Goal: Task Accomplishment & Management: Complete application form

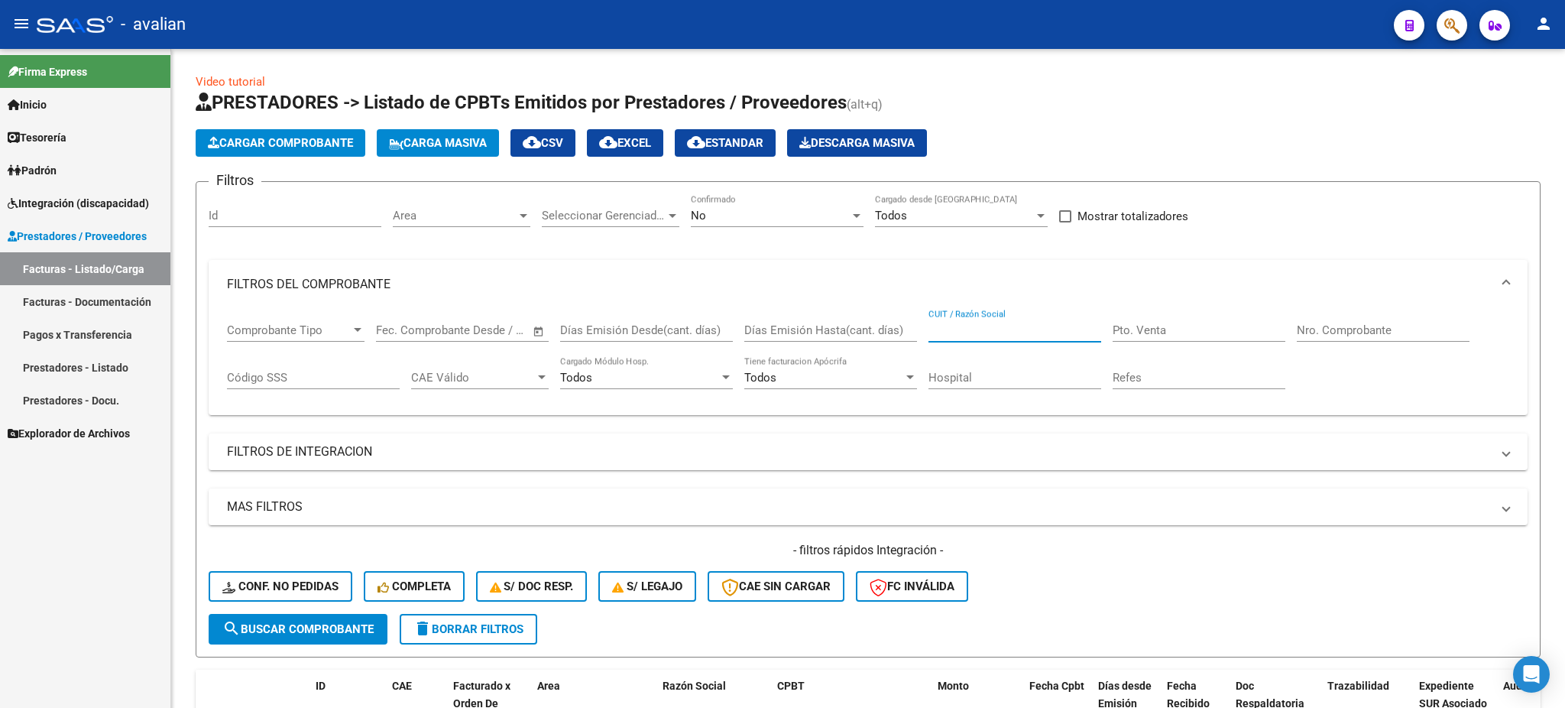
click at [50, 196] on span "Integración (discapacidad)" at bounding box center [78, 203] width 141 height 17
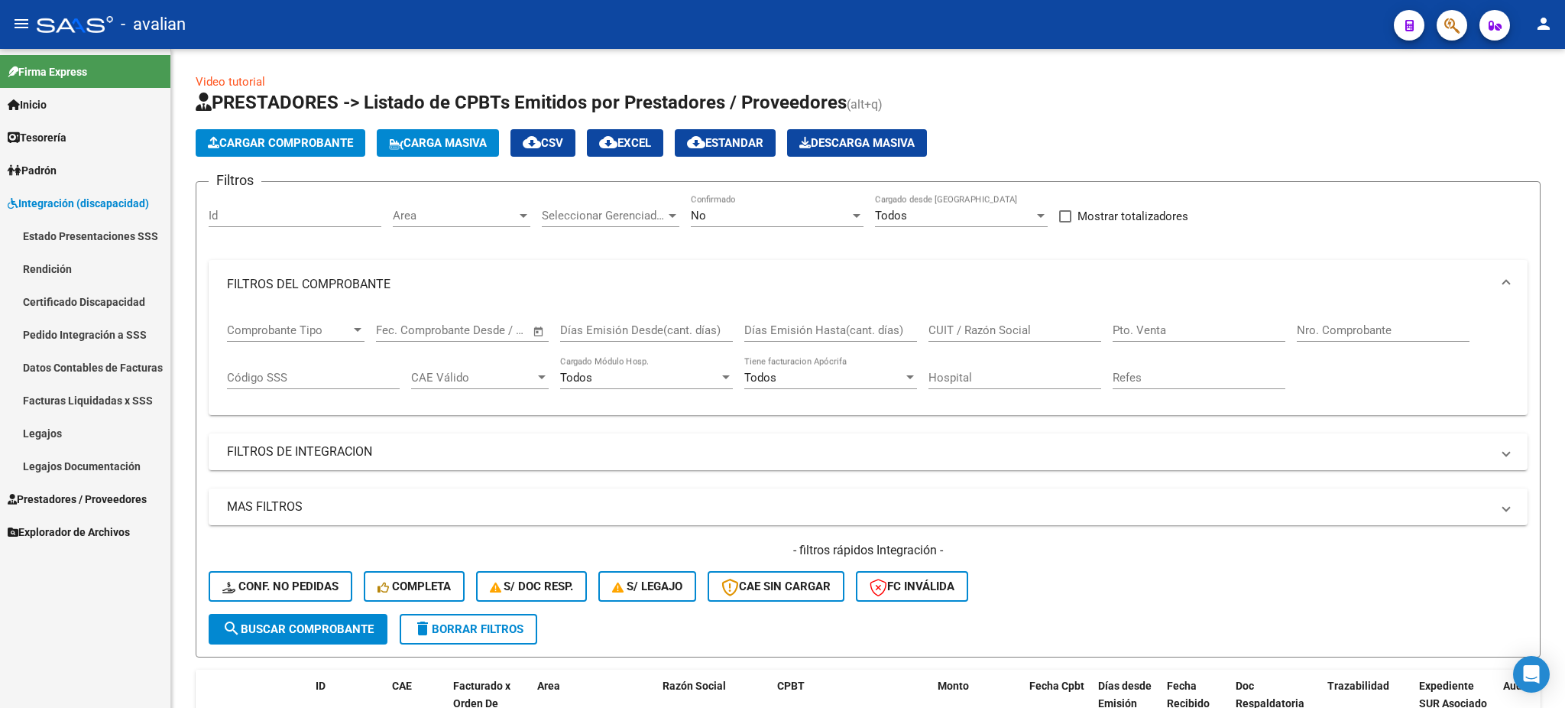
click at [56, 429] on link "Legajos" at bounding box center [85, 432] width 170 height 33
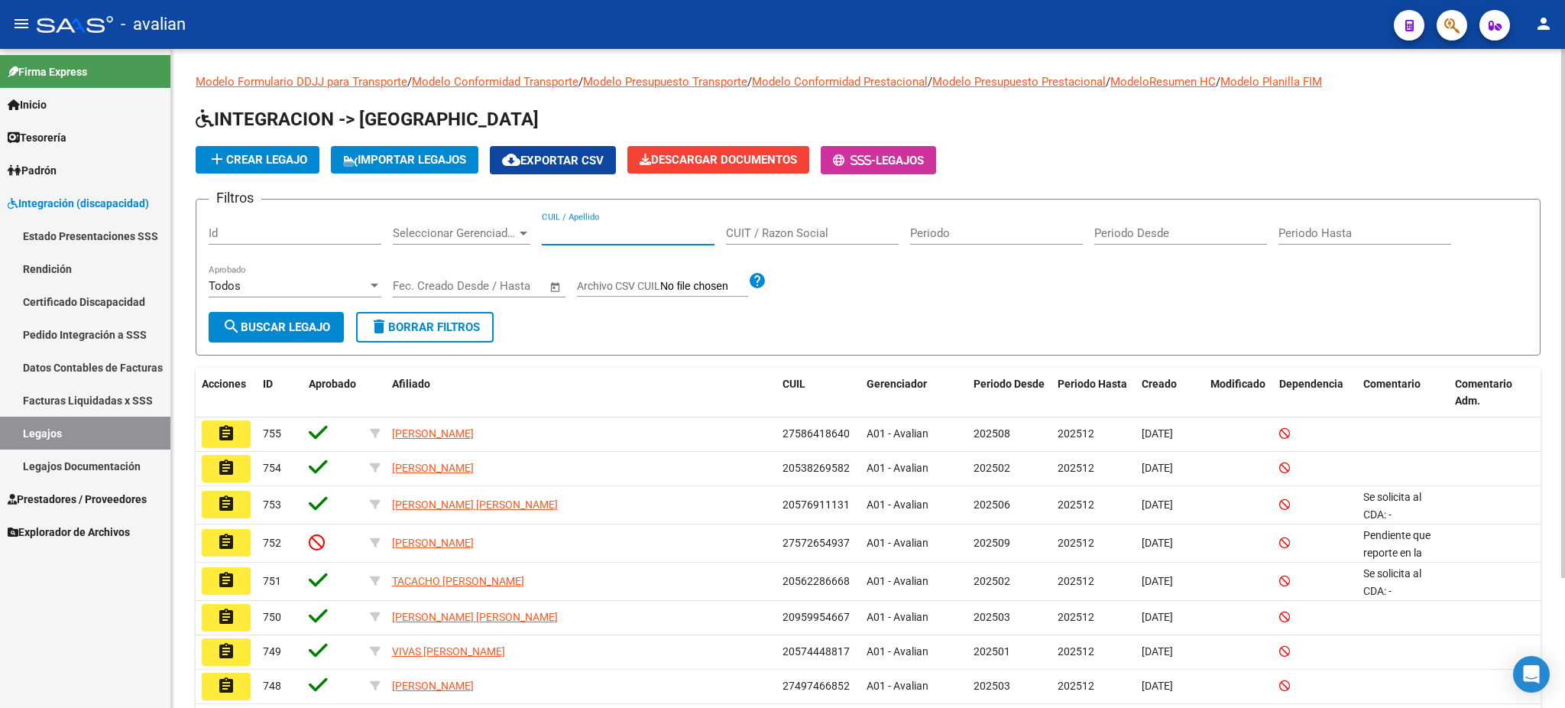
click at [640, 232] on input "CUIL / Apellido" at bounding box center [628, 233] width 173 height 14
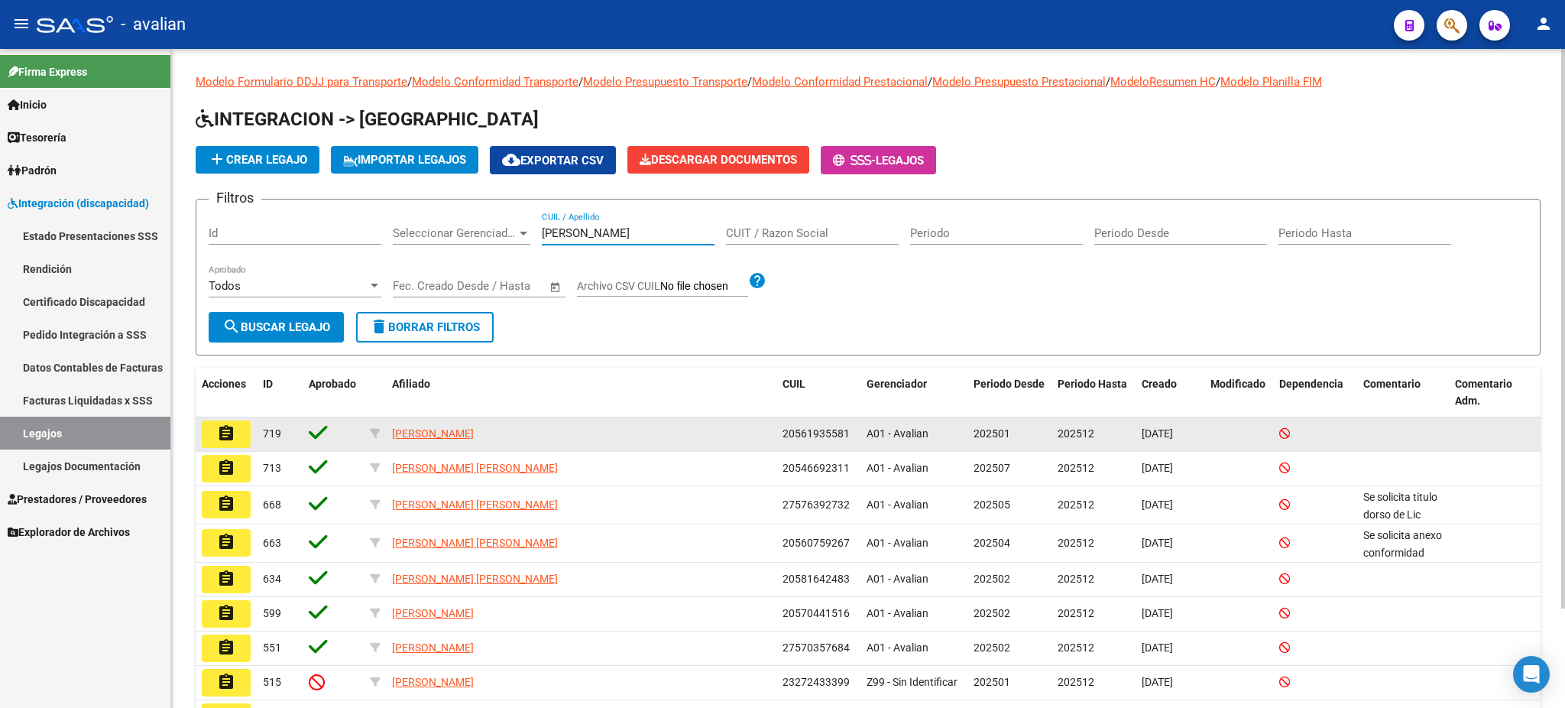
type input "[PERSON_NAME]"
click at [231, 427] on mat-icon "assignment" at bounding box center [226, 433] width 18 height 18
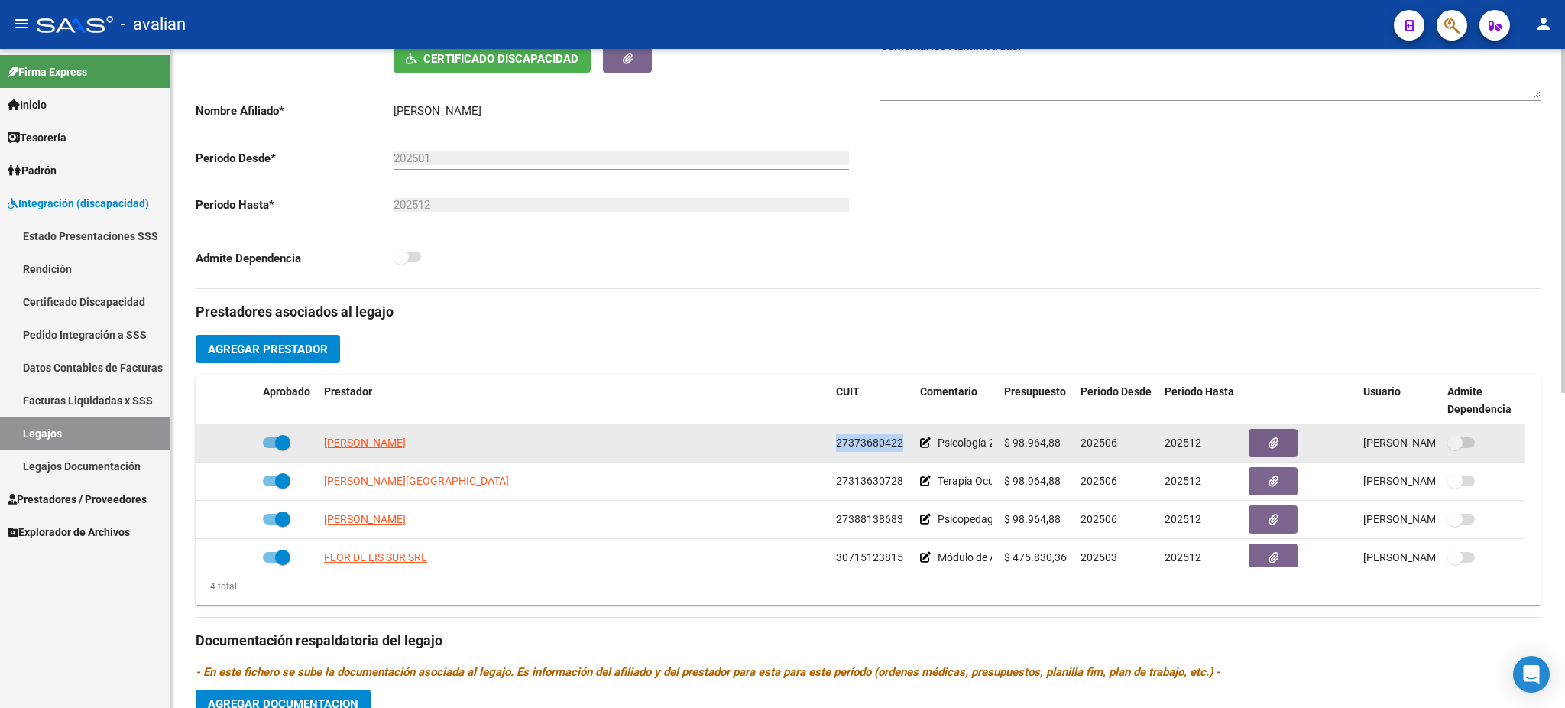
drag, startPoint x: 834, startPoint y: 445, endPoint x: 902, endPoint y: 449, distance: 67.4
click at [902, 449] on datatable-body-cell "27373680422" at bounding box center [872, 442] width 84 height 37
copy span "27373680422"
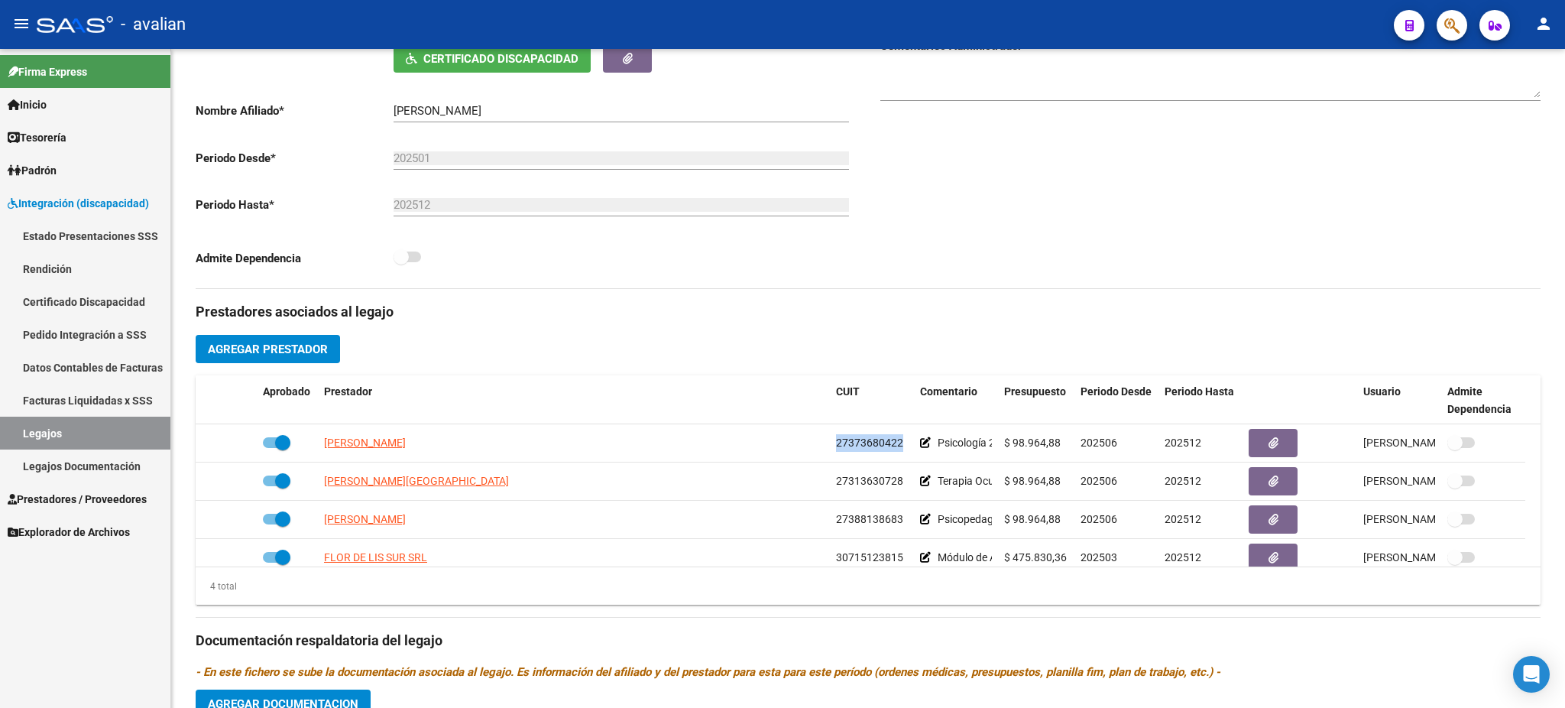
click at [72, 232] on link "Estado Presentaciones SSS" at bounding box center [85, 235] width 170 height 33
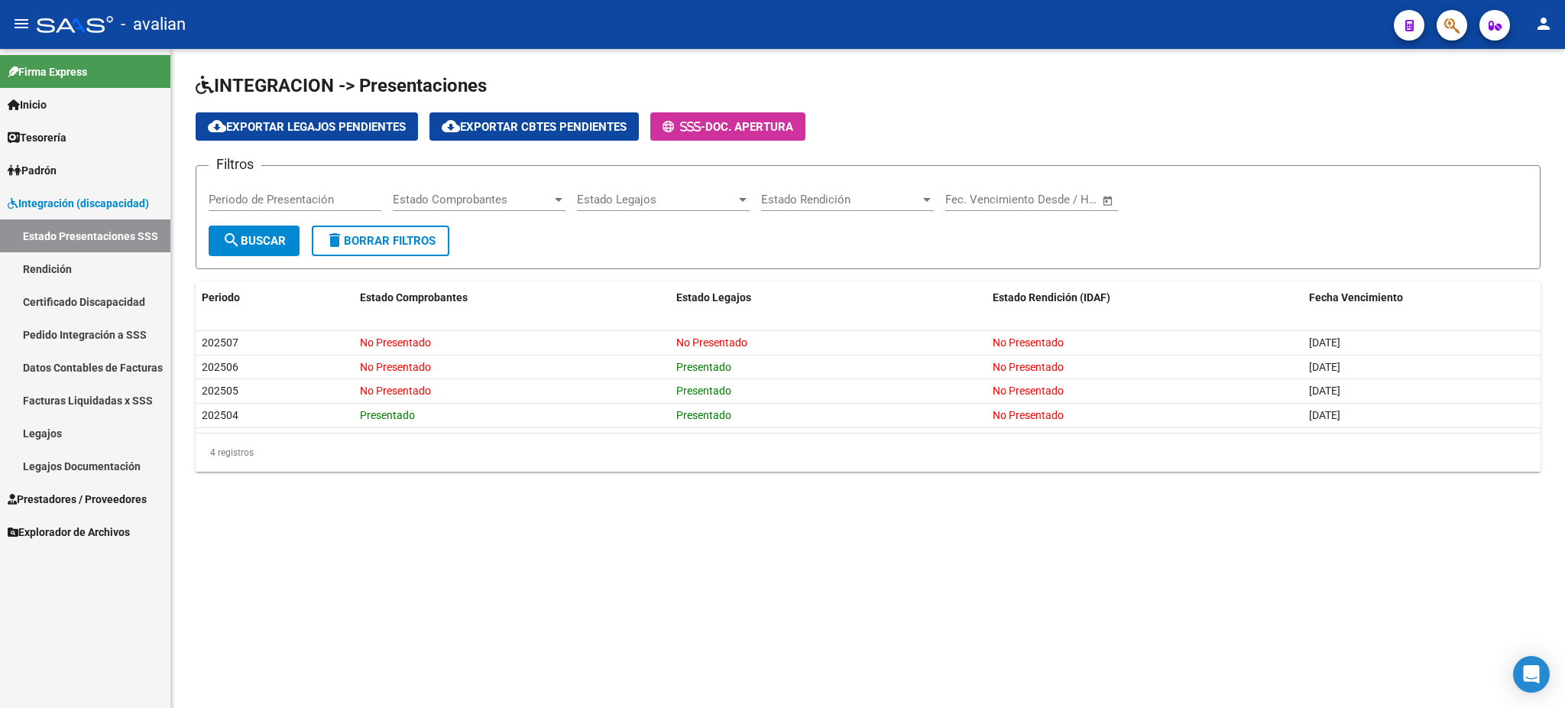
click at [75, 201] on span "Integración (discapacidad)" at bounding box center [78, 203] width 141 height 17
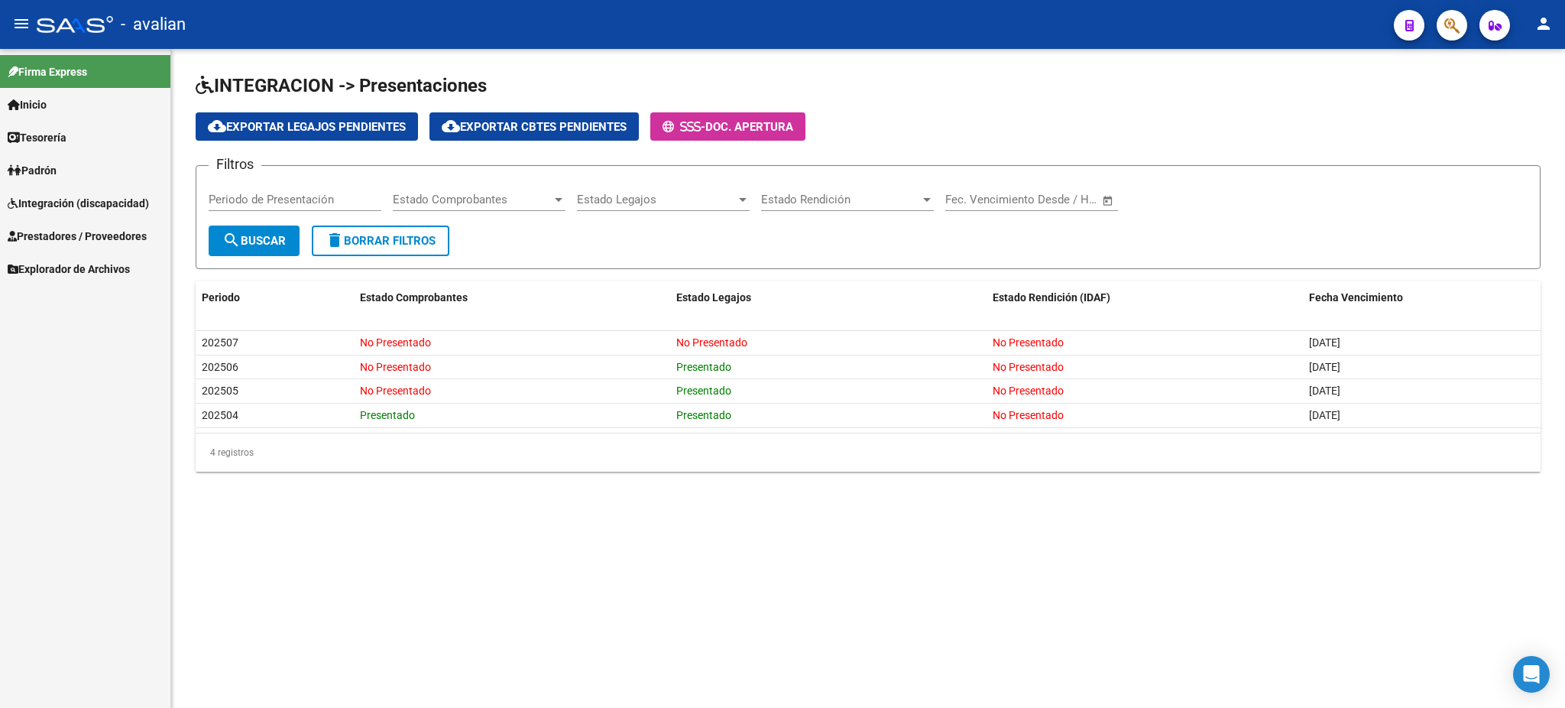
click at [58, 232] on span "Prestadores / Proveedores" at bounding box center [77, 236] width 139 height 17
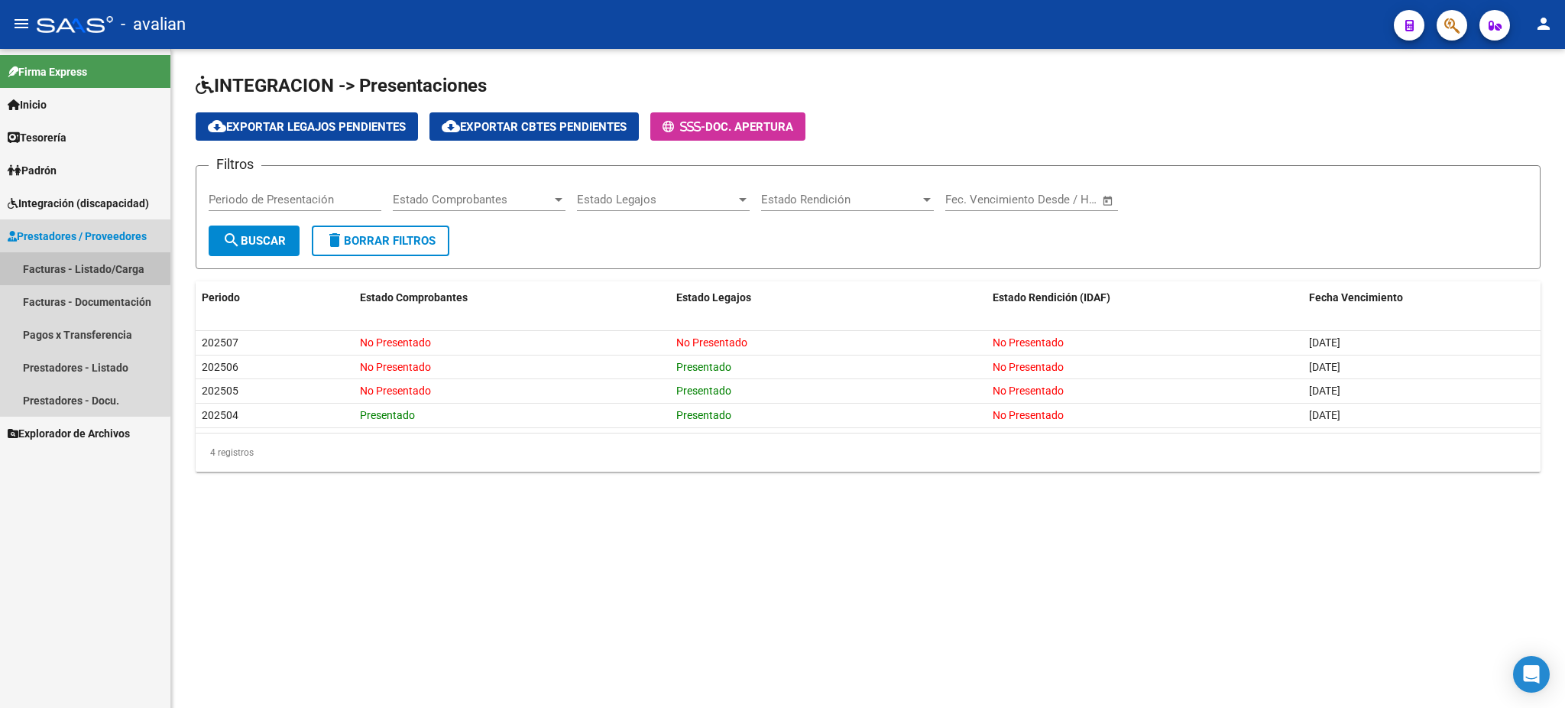
click at [61, 266] on link "Facturas - Listado/Carga" at bounding box center [85, 268] width 170 height 33
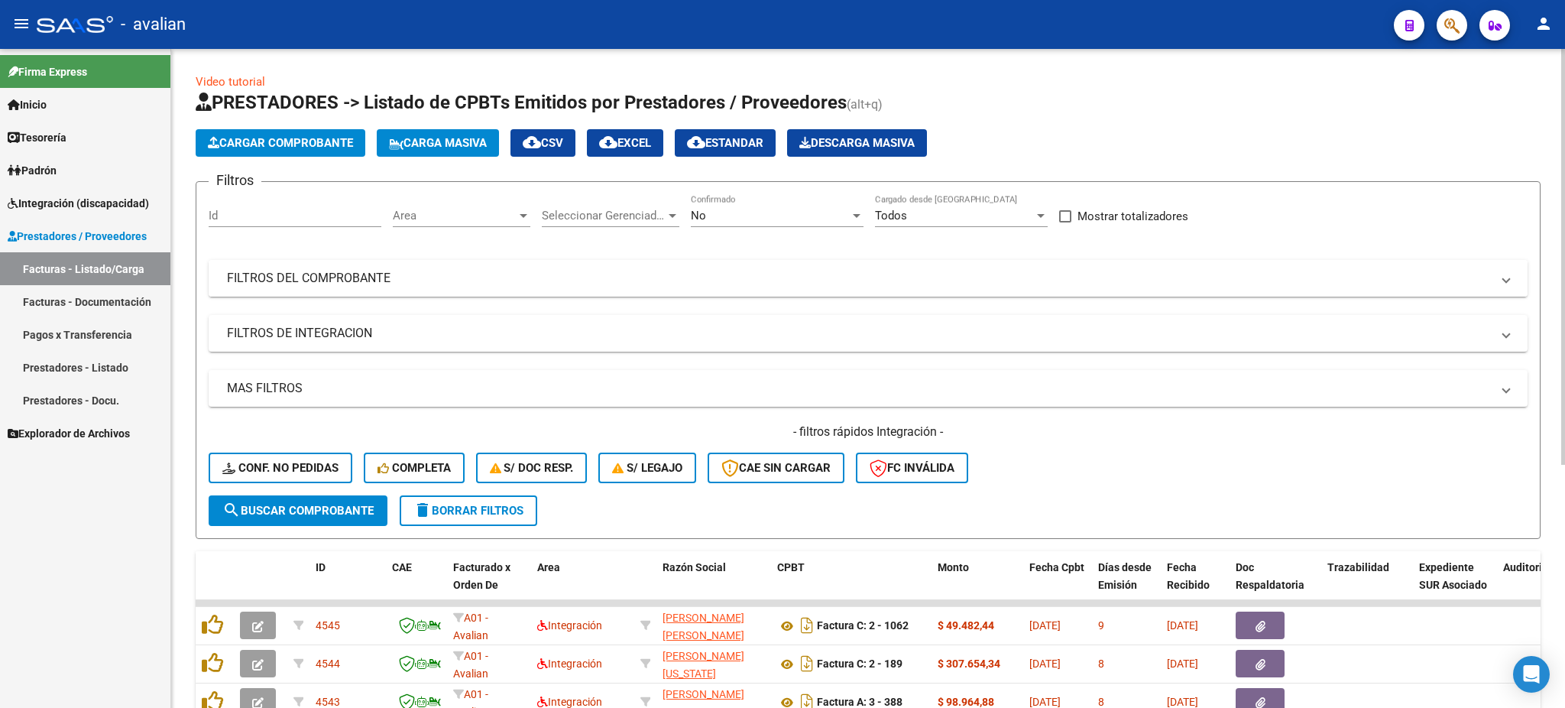
click at [633, 281] on mat-panel-title "FILTROS DEL COMPROBANTE" at bounding box center [859, 278] width 1264 height 17
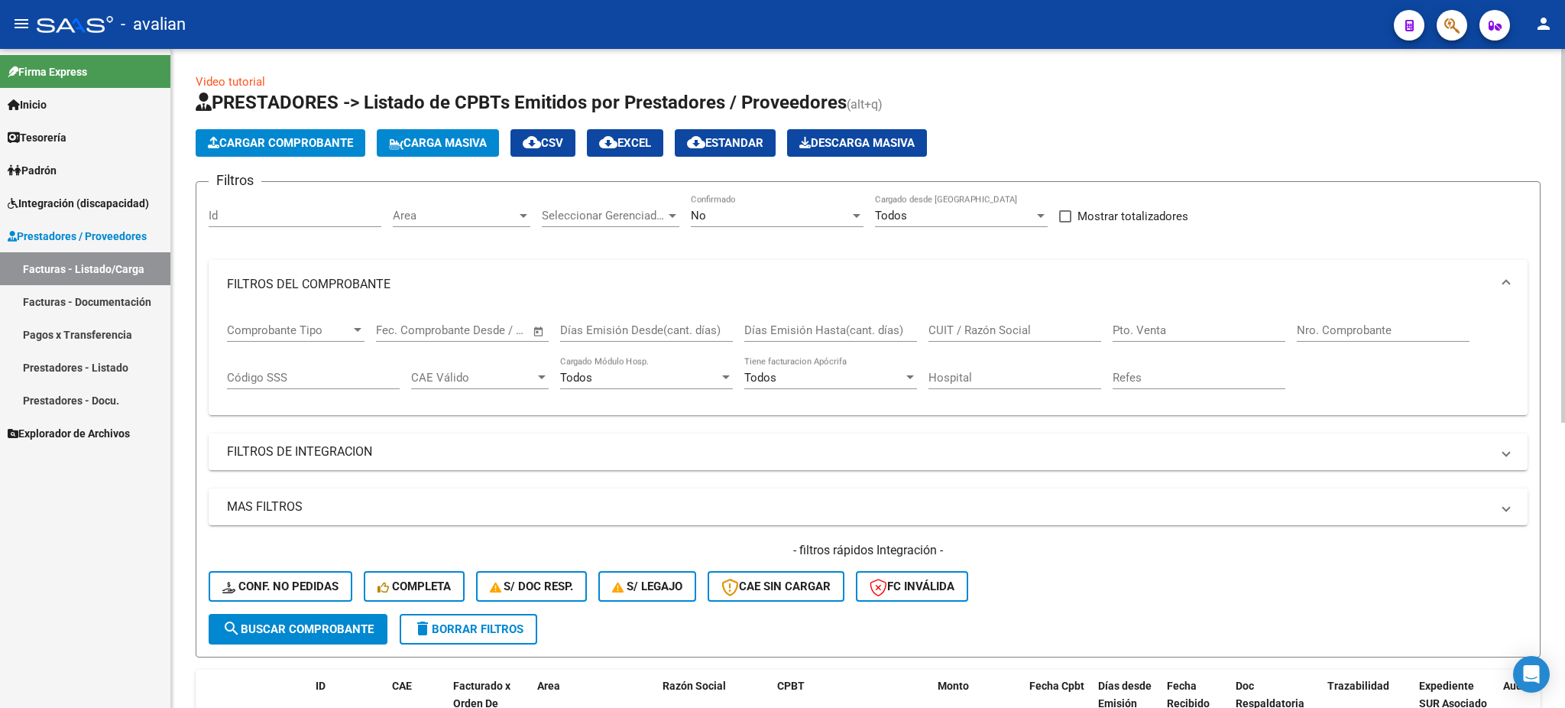
click at [1010, 327] on input "CUIT / Razón Social" at bounding box center [1014, 330] width 173 height 14
paste input "27373680422"
type input "27373680422"
click at [275, 622] on span "search Buscar Comprobante" at bounding box center [297, 629] width 151 height 14
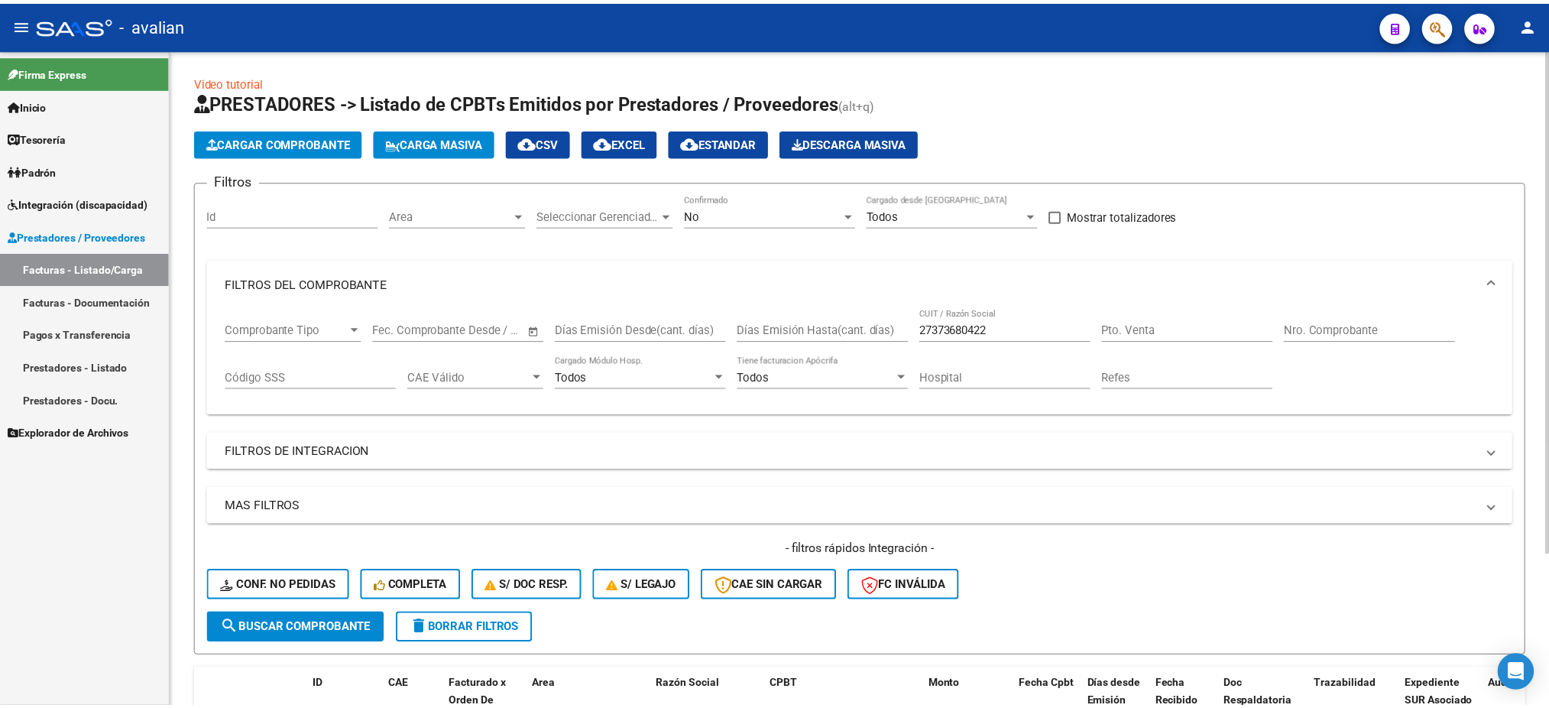
scroll to position [198, 0]
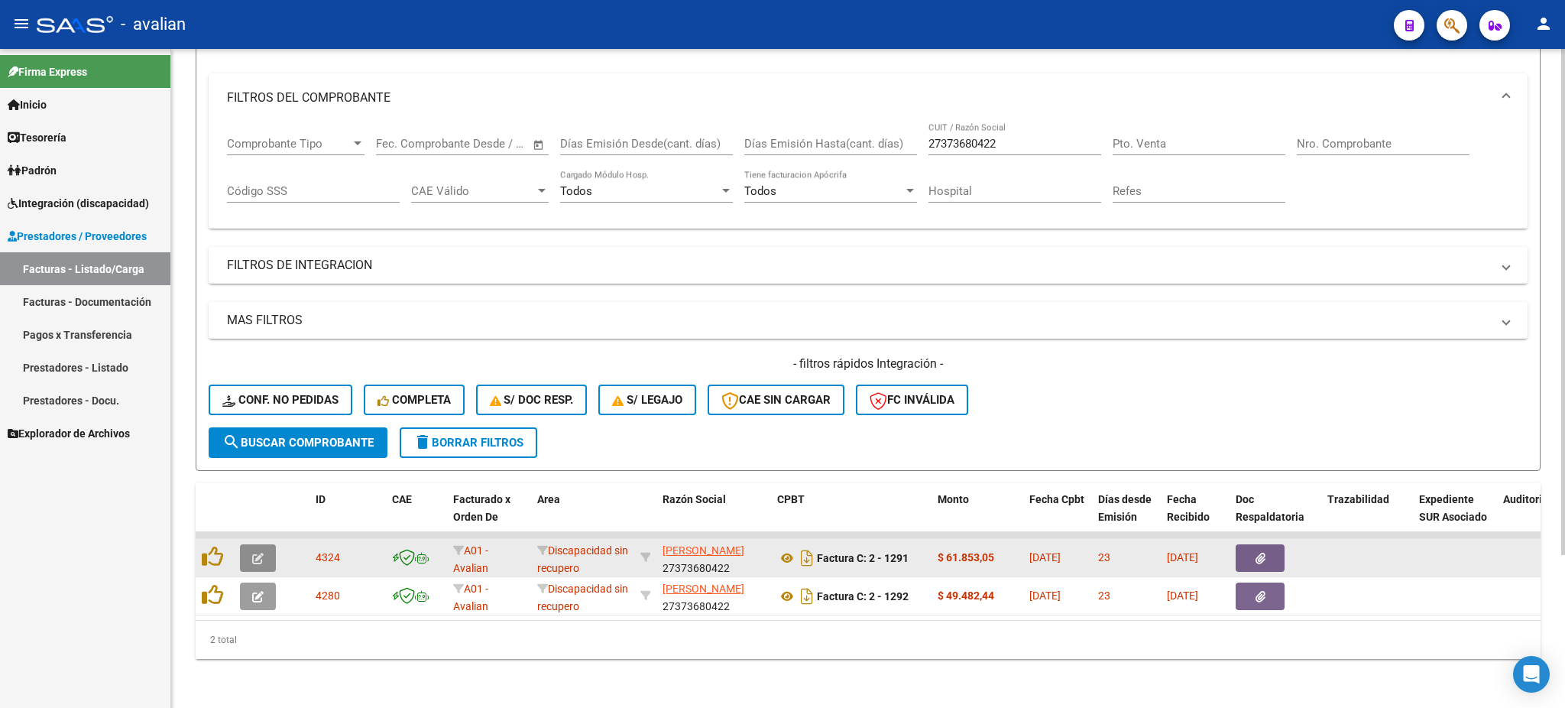
click at [251, 544] on button "button" at bounding box center [258, 558] width 36 height 28
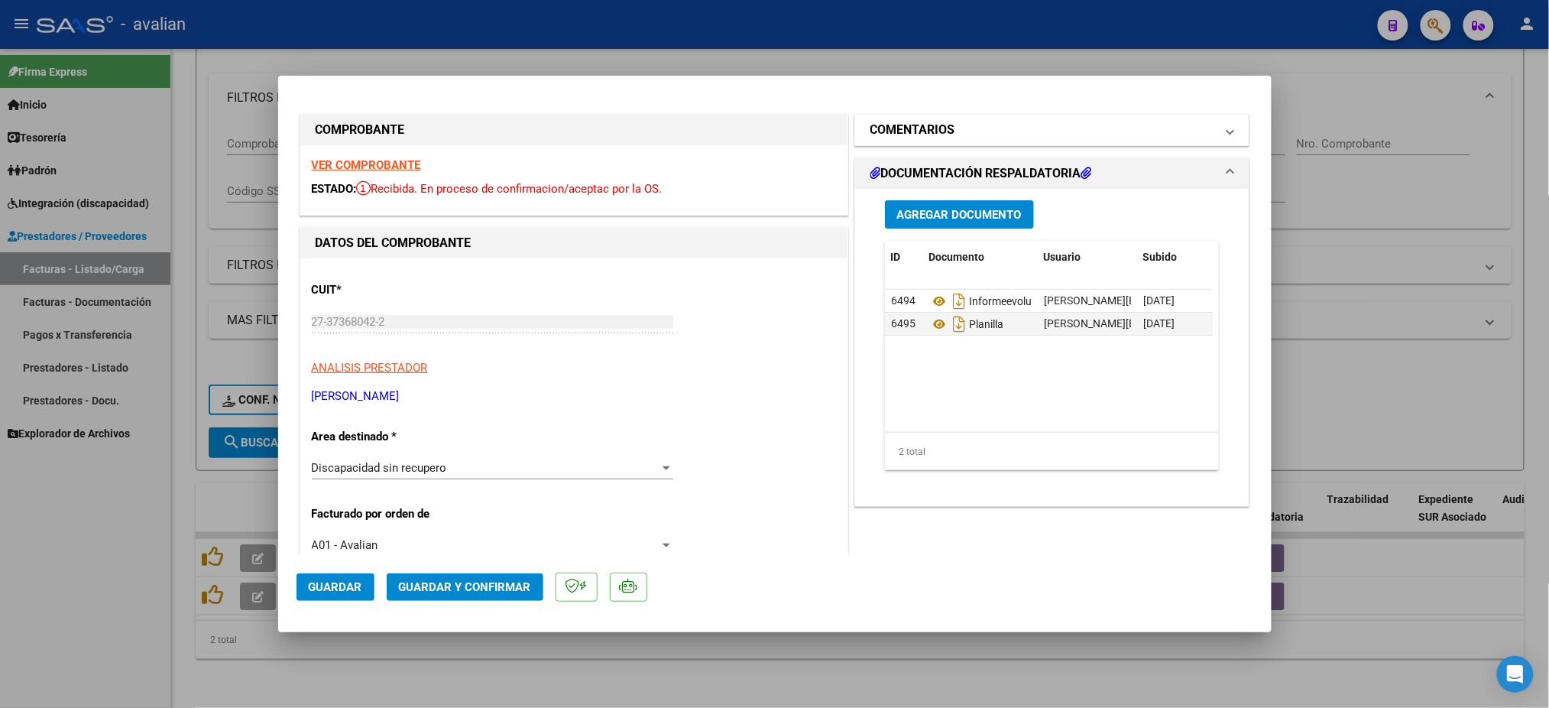
click at [987, 124] on mat-panel-title "COMENTARIOS" at bounding box center [1042, 130] width 345 height 18
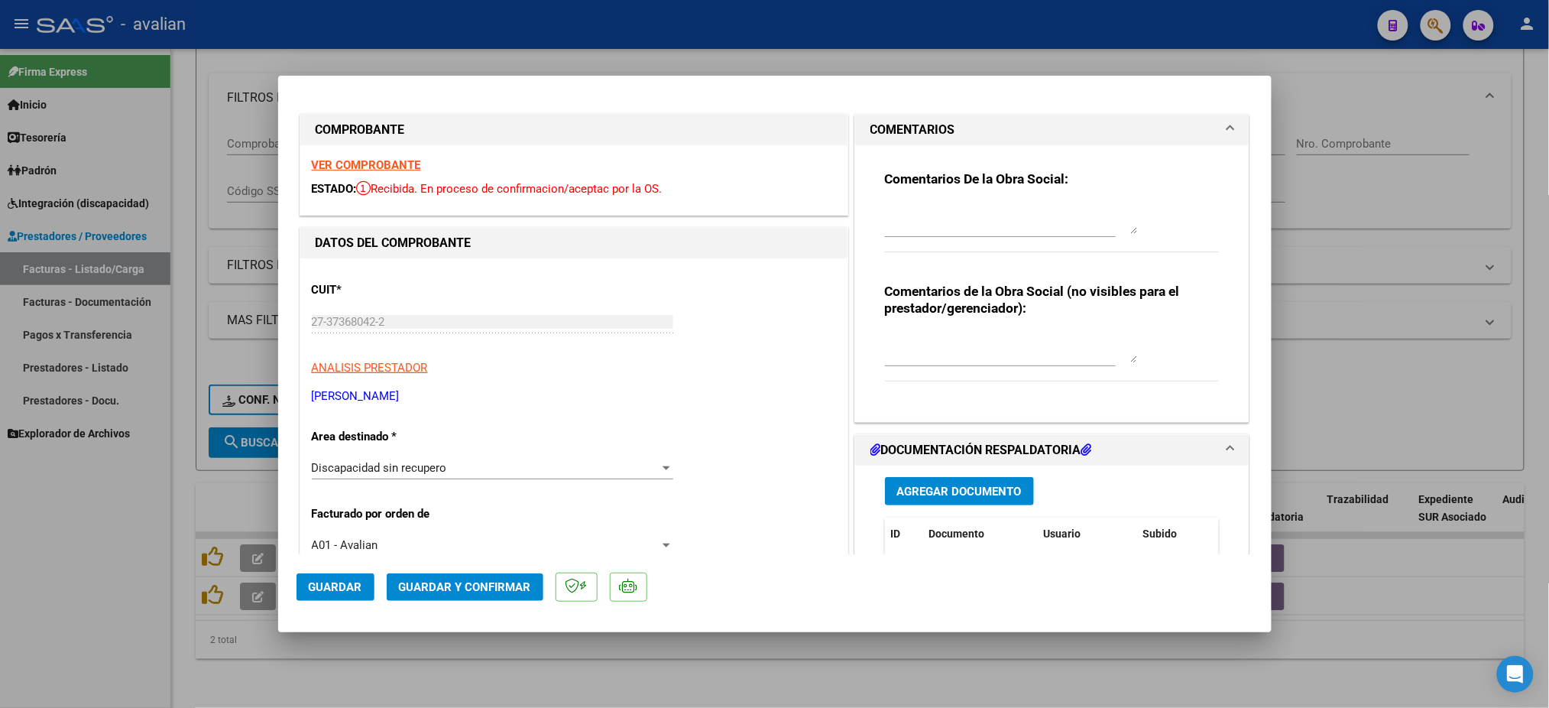
click at [987, 124] on mat-panel-title "COMENTARIOS" at bounding box center [1042, 130] width 345 height 18
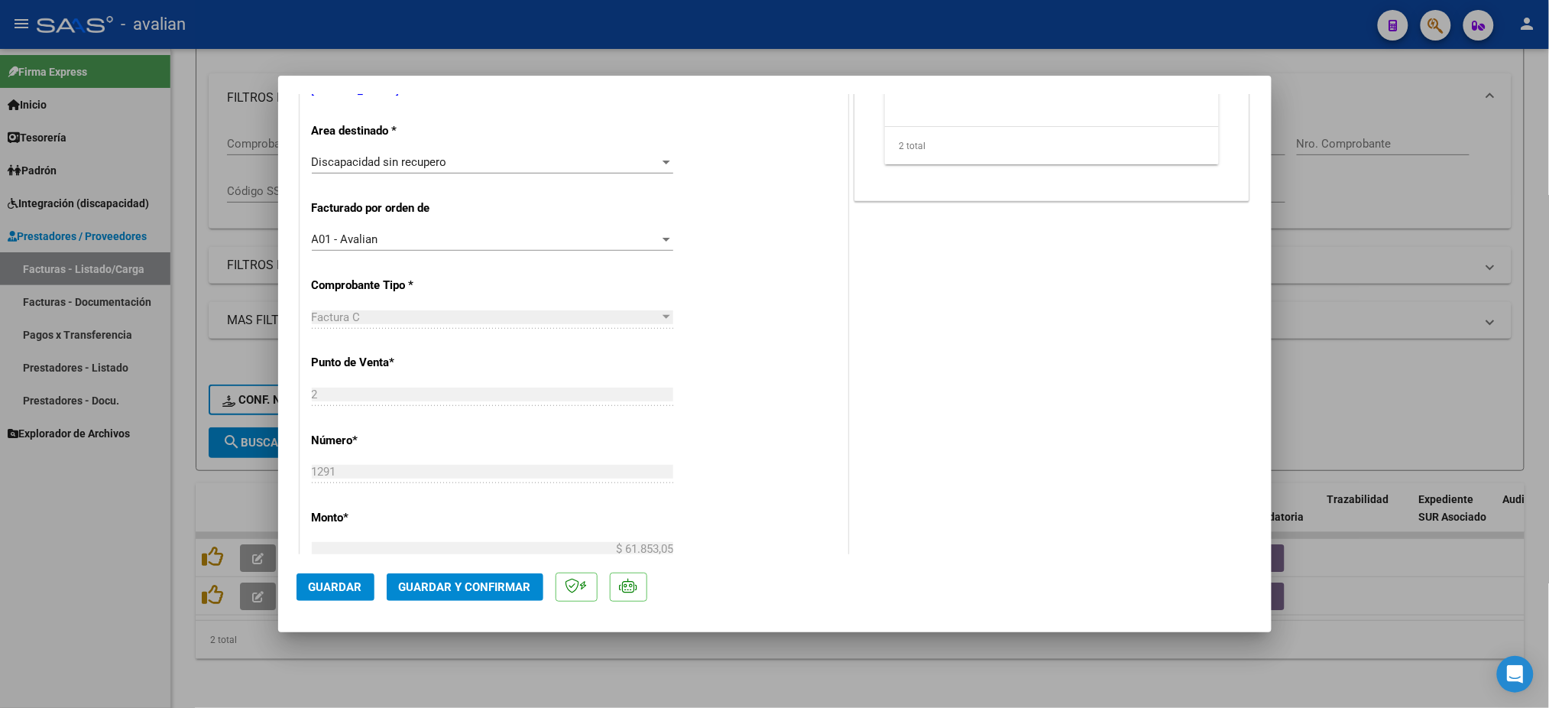
scroll to position [0, 0]
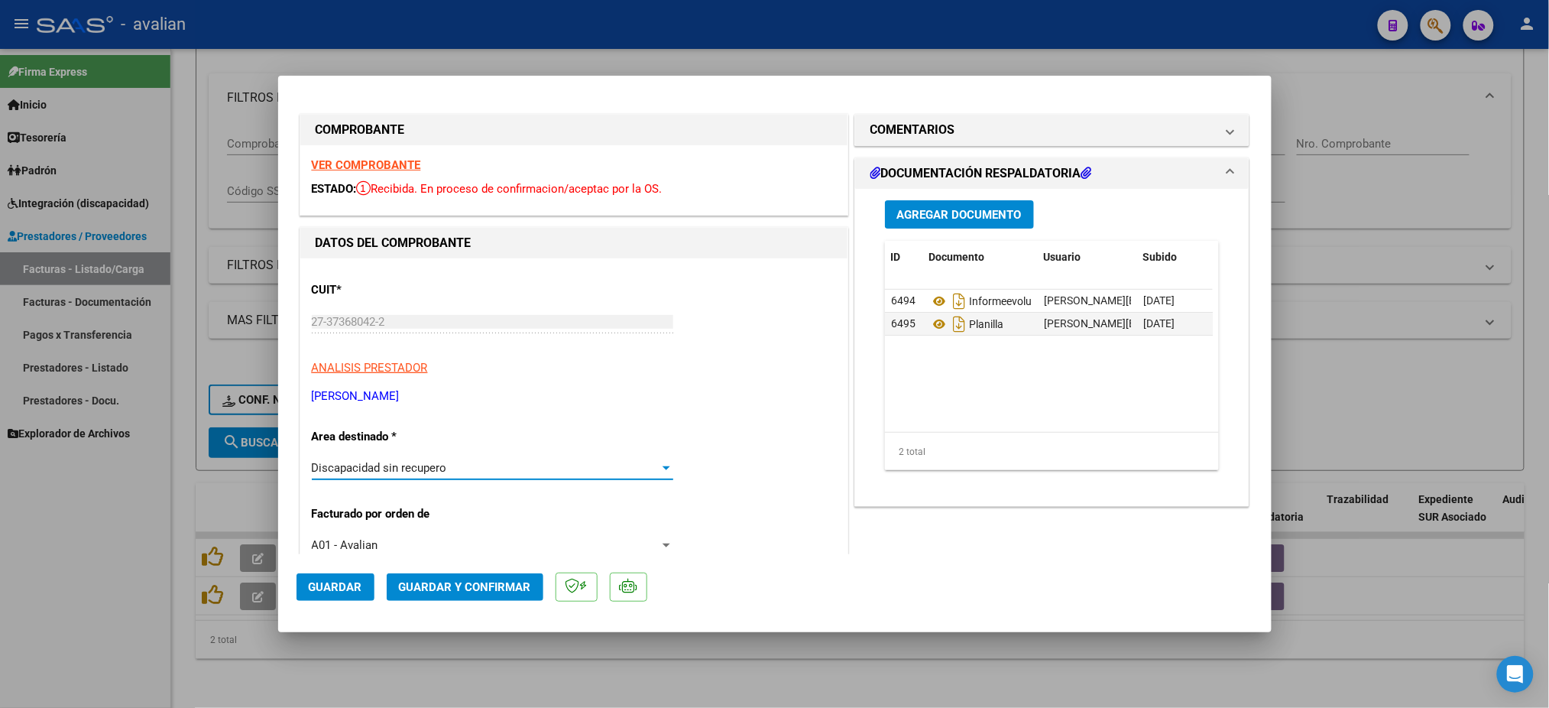
click at [659, 468] on div at bounding box center [666, 468] width 14 height 12
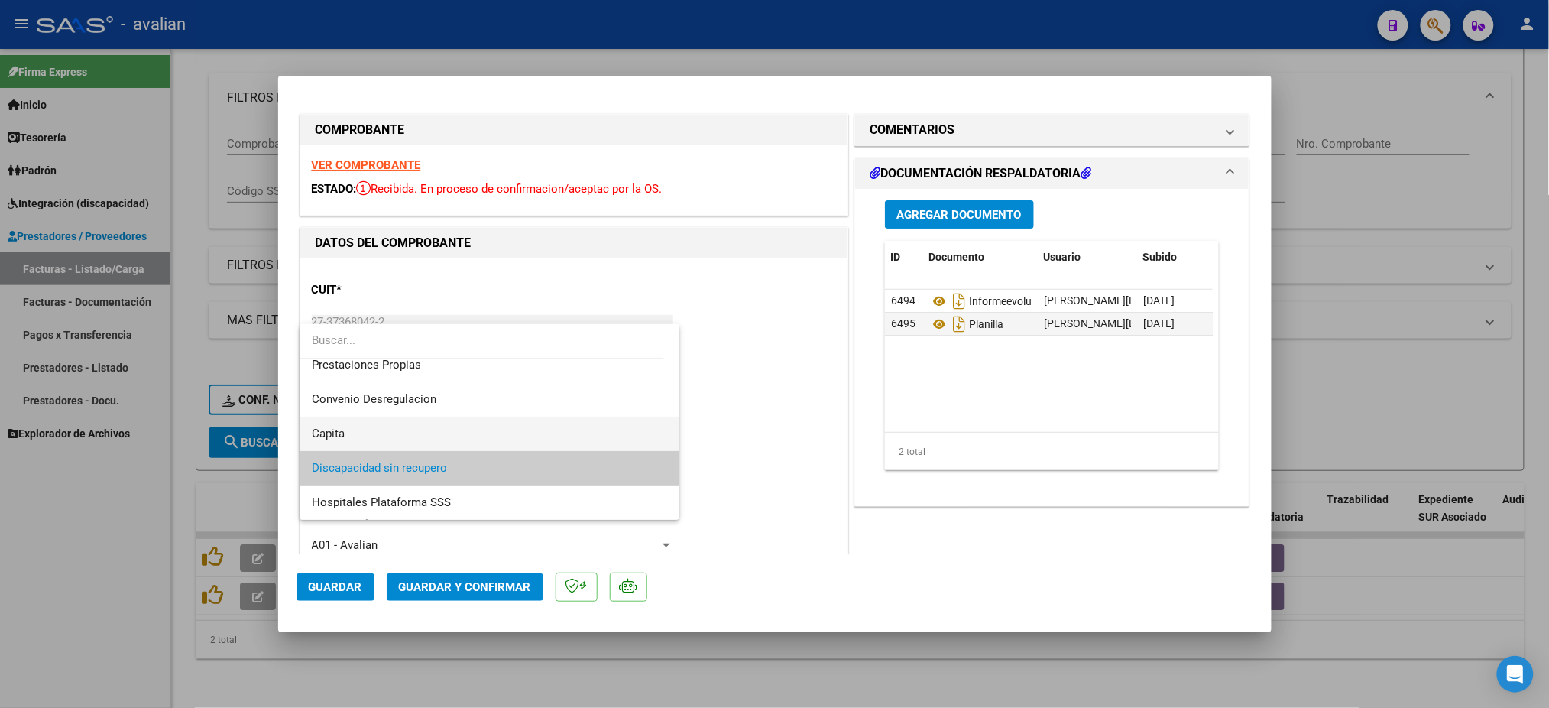
scroll to position [46, 0]
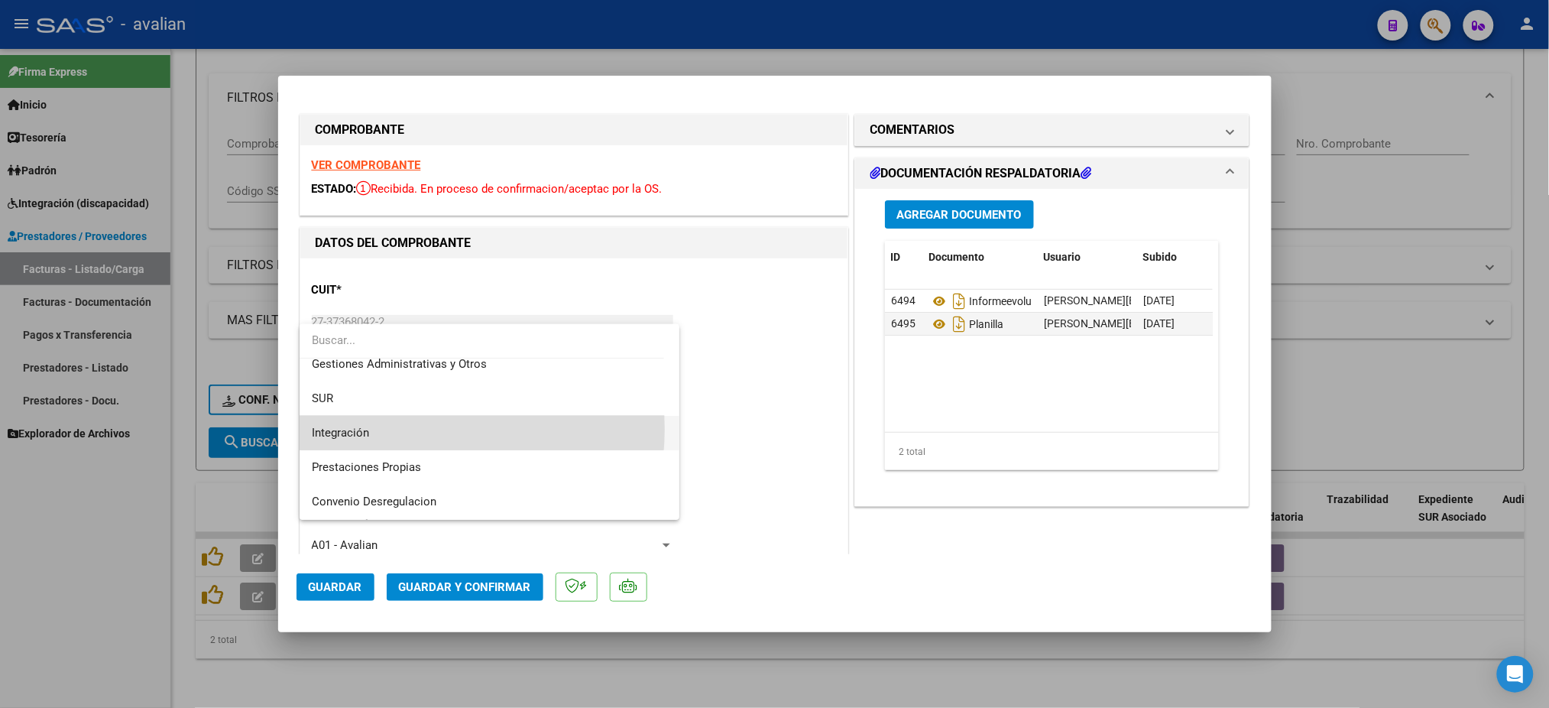
click at [392, 428] on span "Integración" at bounding box center [489, 433] width 355 height 34
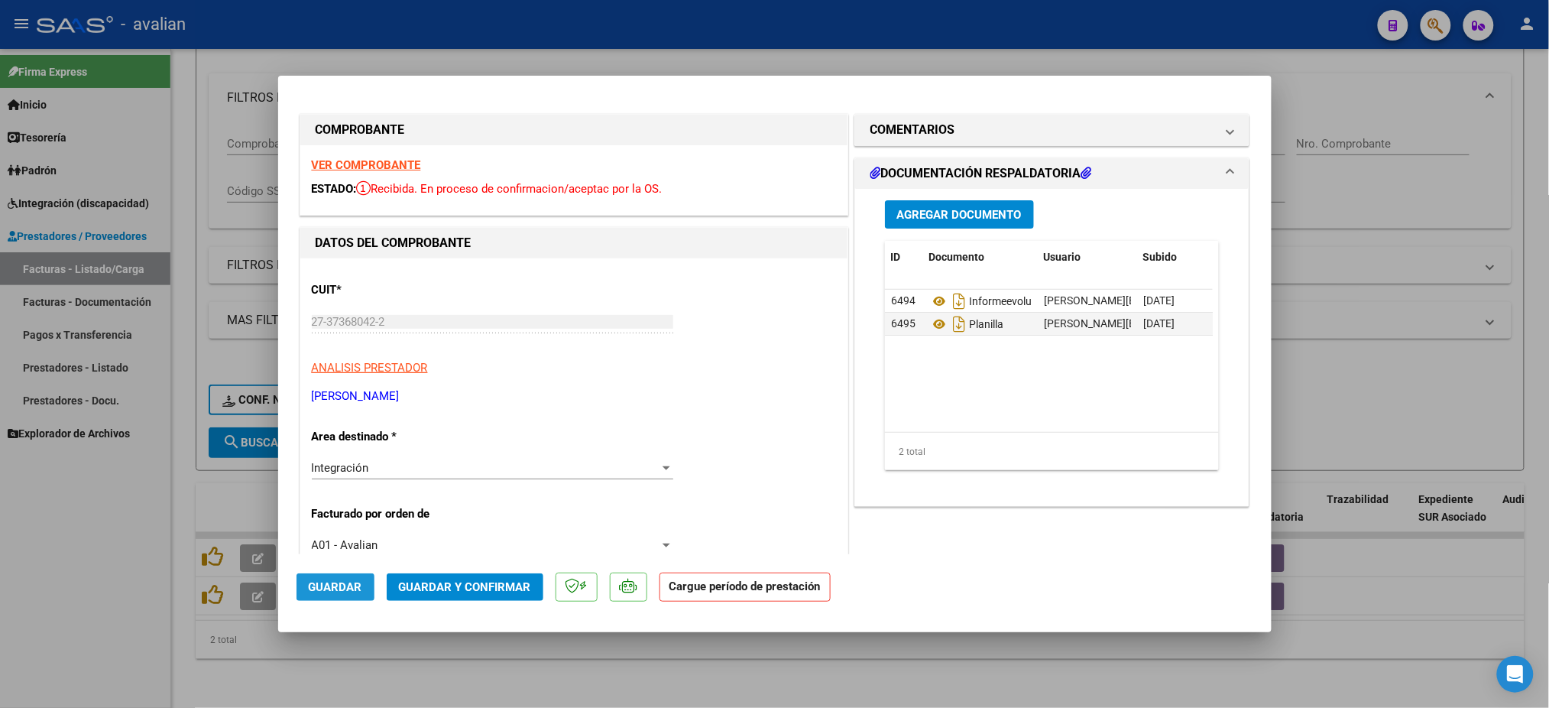
click at [345, 585] on span "Guardar" at bounding box center [335, 587] width 53 height 14
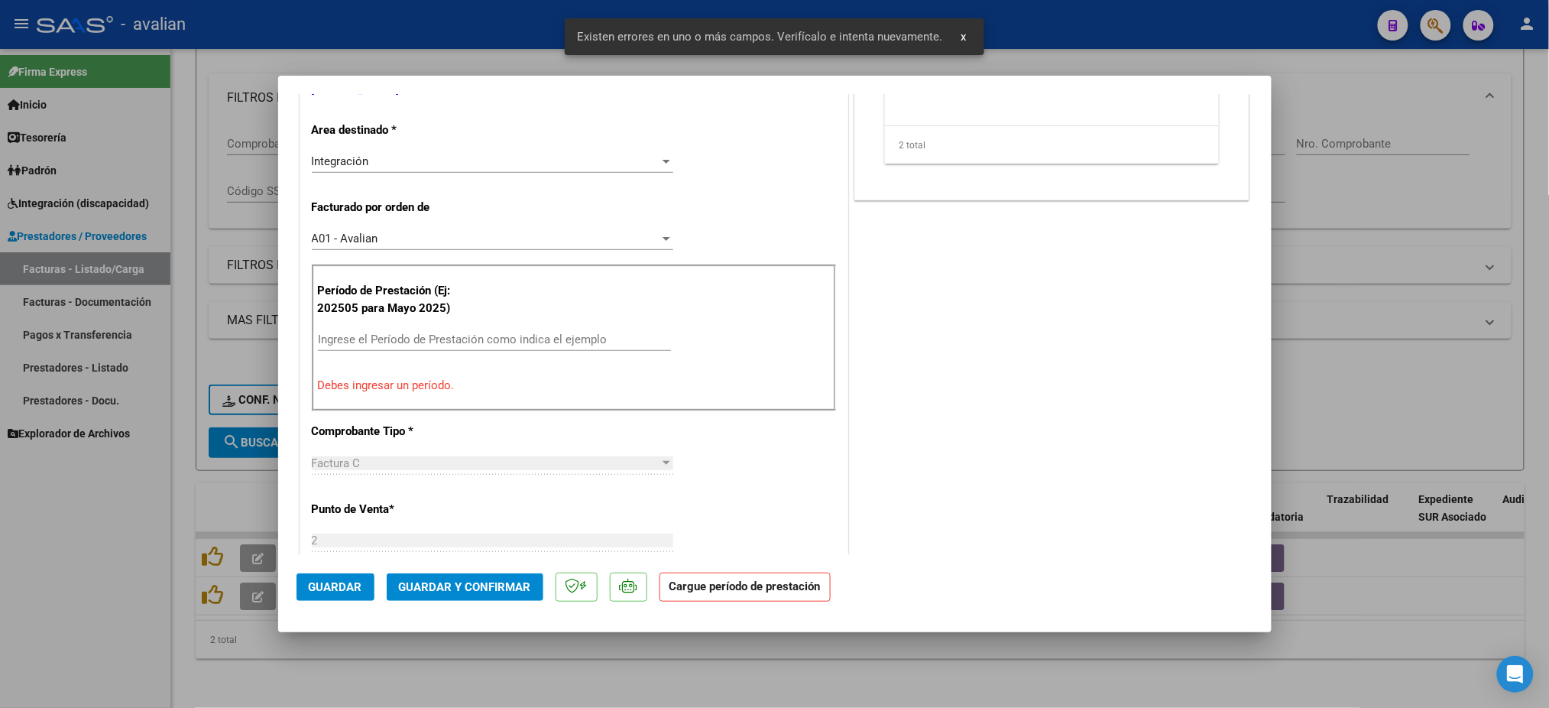
click at [1057, 402] on div "COMENTARIOS Comentarios De la Obra Social: Comentarios de la Obra Social (no vi…" at bounding box center [1052, 533] width 402 height 1459
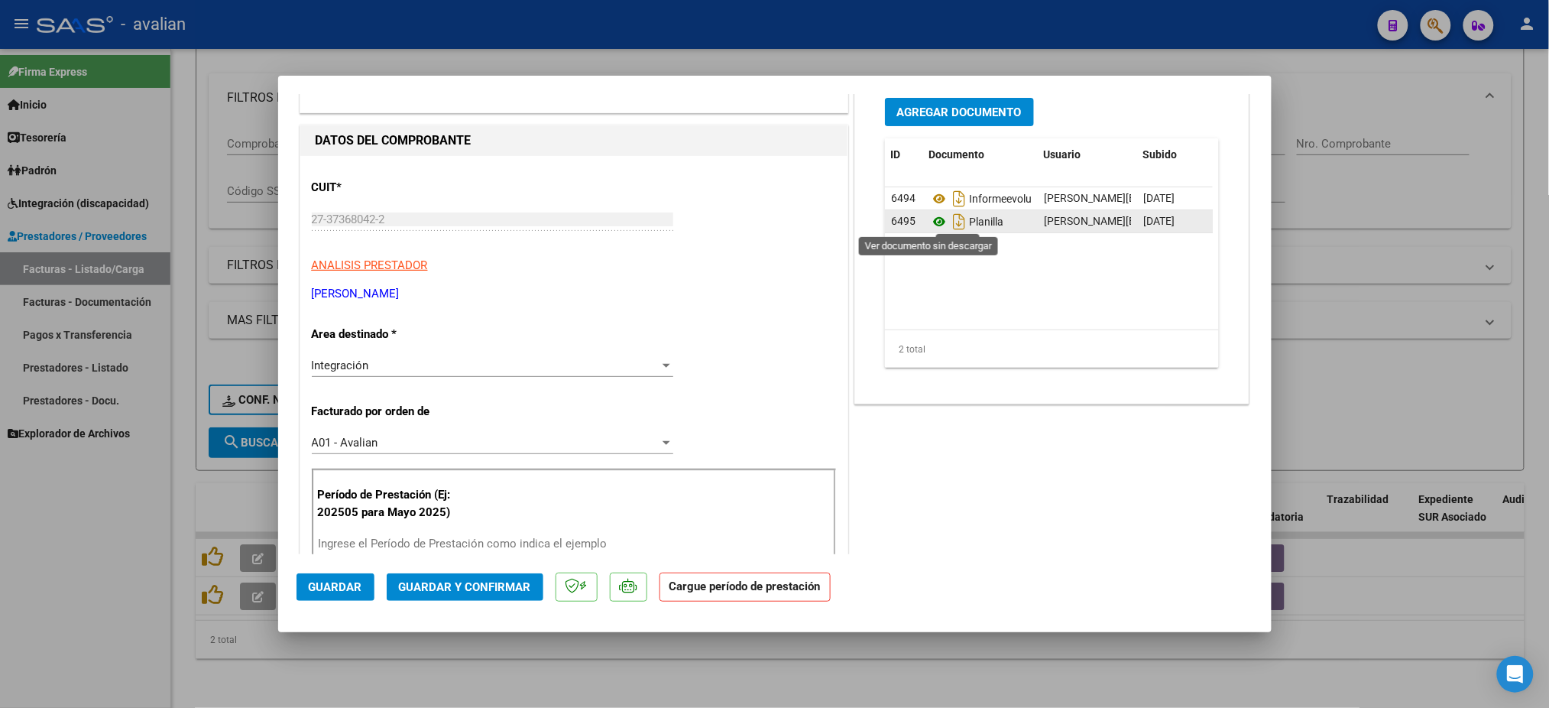
click at [929, 218] on icon at bounding box center [939, 221] width 20 height 18
click at [388, 538] on input "Ingrese el Período de Prestación como indica el ejemplo" at bounding box center [494, 543] width 353 height 14
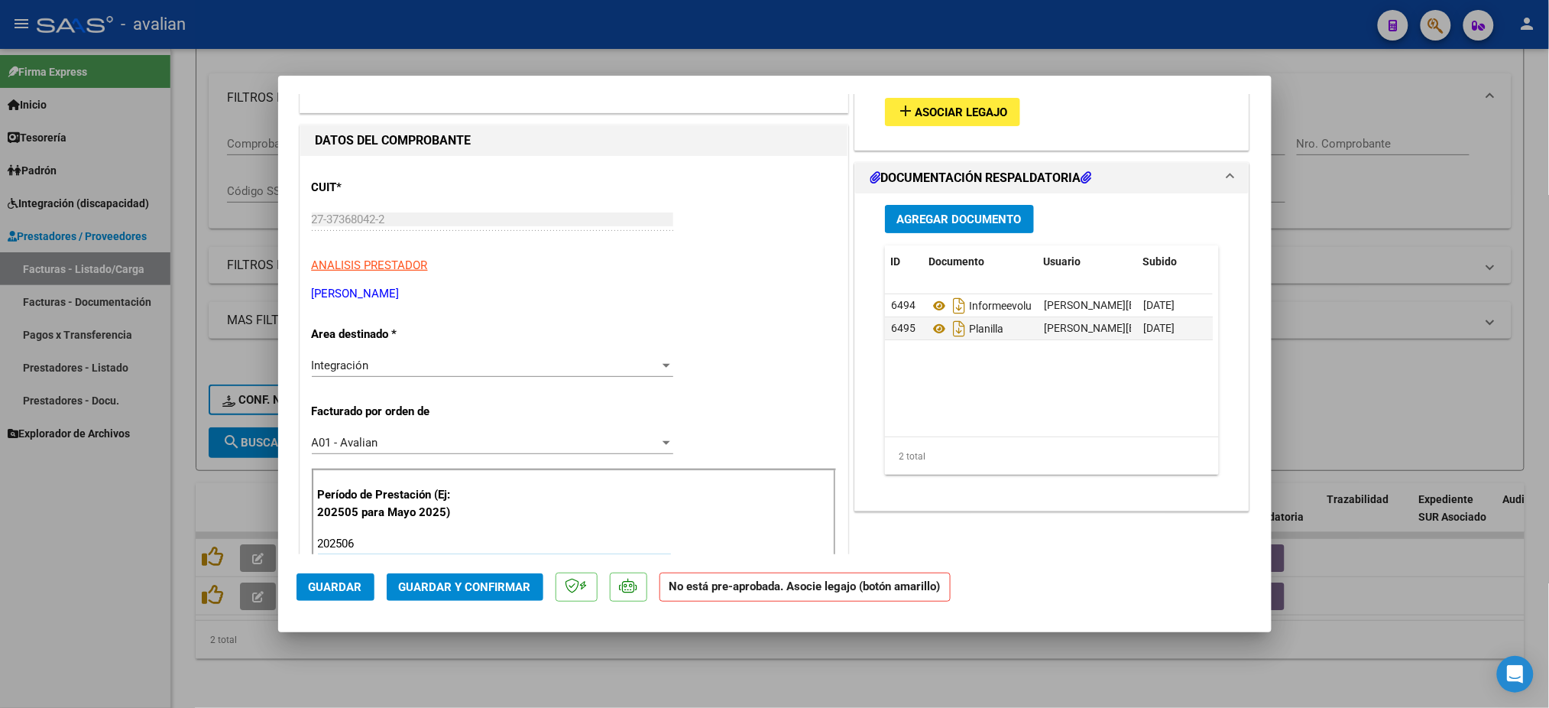
type input "202506"
click at [915, 114] on span "Asociar Legajo" at bounding box center [961, 112] width 92 height 14
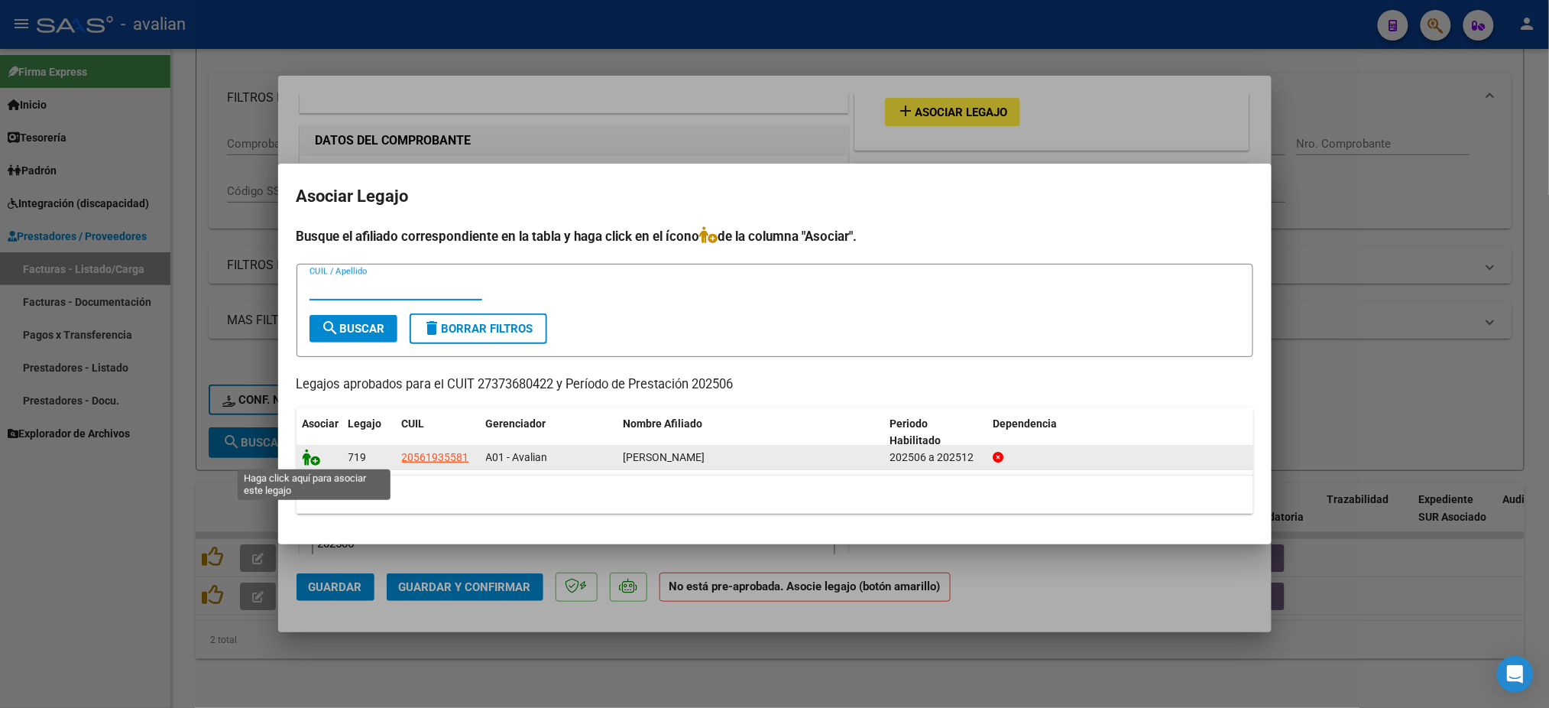
click at [311, 462] on icon at bounding box center [312, 457] width 18 height 17
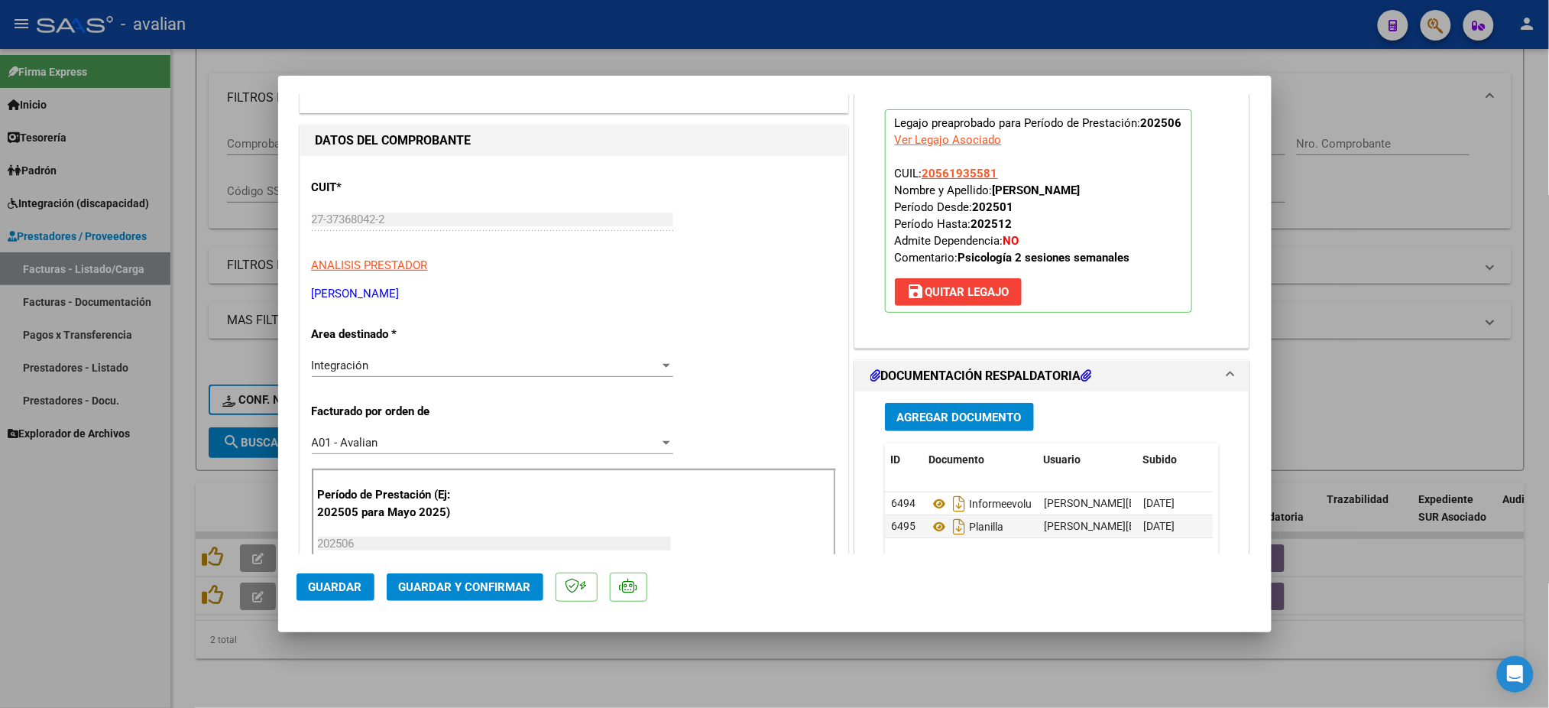
click at [322, 588] on span "Guardar" at bounding box center [335, 587] width 53 height 14
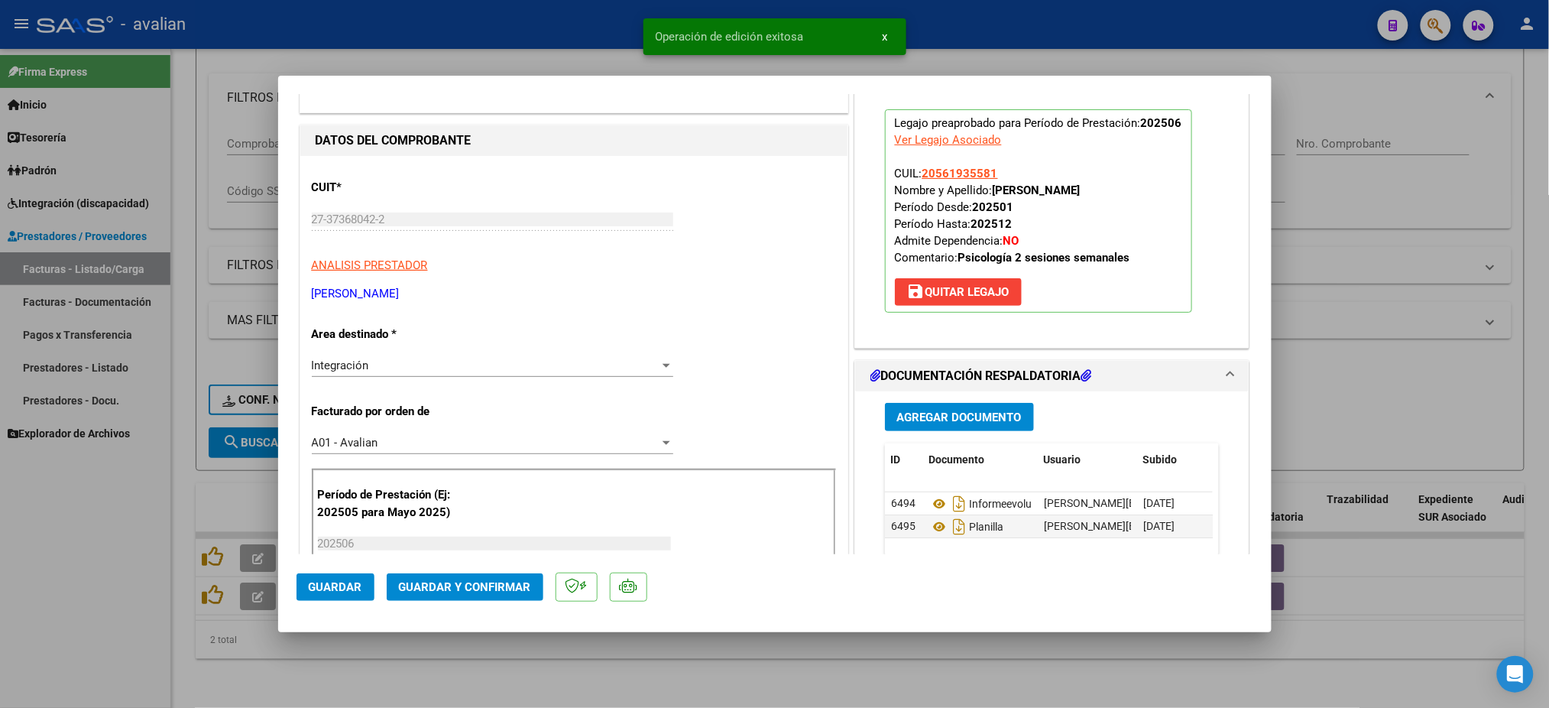
click at [59, 611] on div at bounding box center [774, 354] width 1549 height 708
type input "$ 0,00"
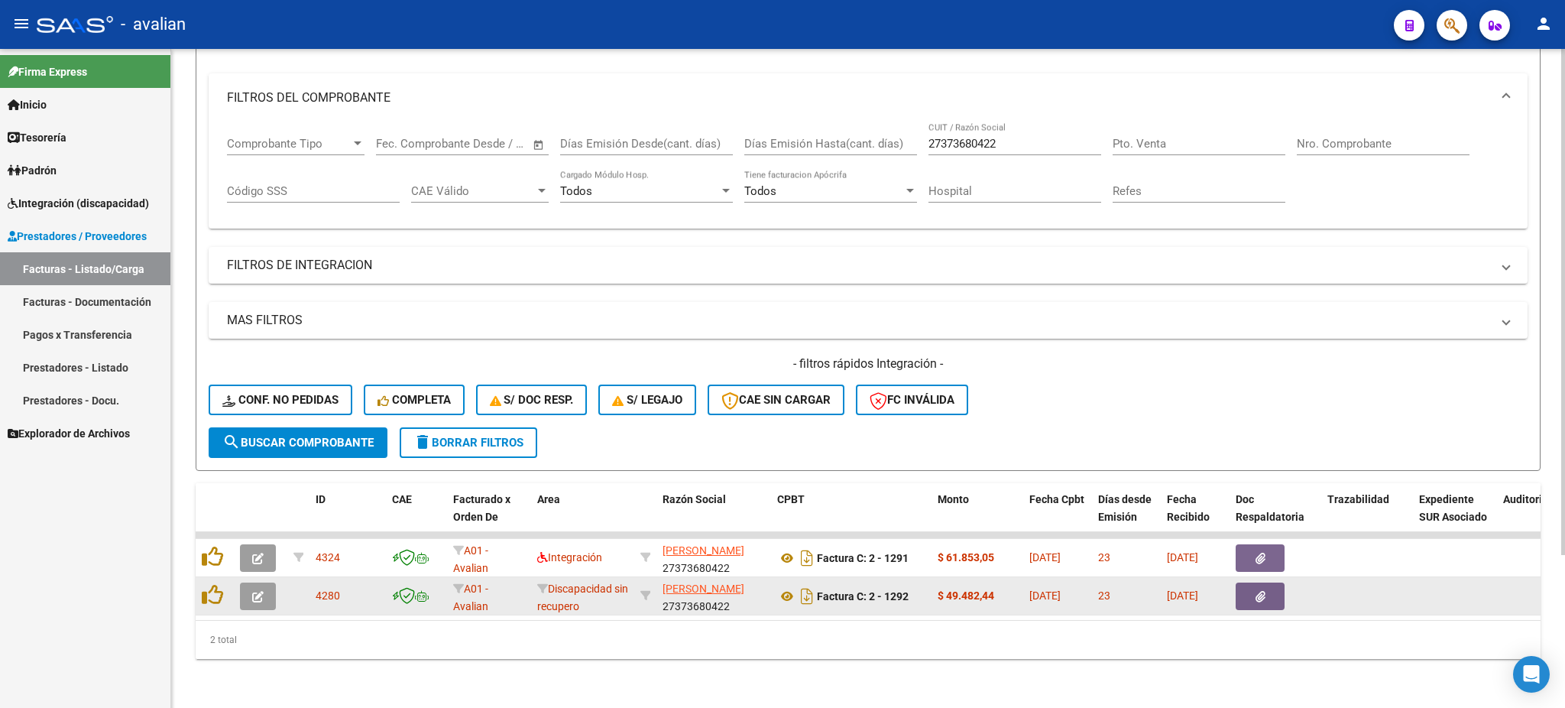
click at [257, 591] on icon "button" at bounding box center [257, 596] width 11 height 11
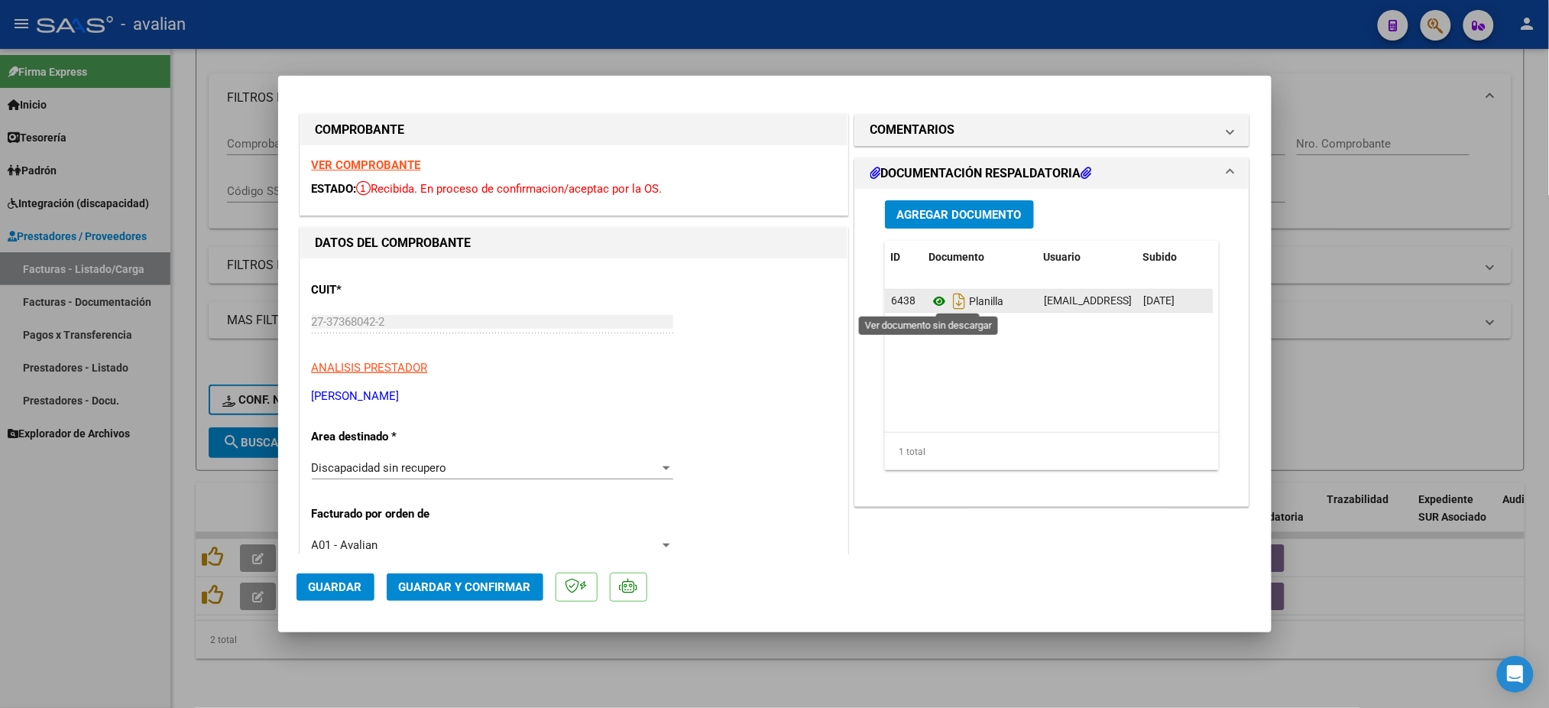
click at [929, 300] on icon at bounding box center [939, 301] width 20 height 18
click at [413, 462] on span "Discapacidad sin recupero" at bounding box center [379, 468] width 135 height 14
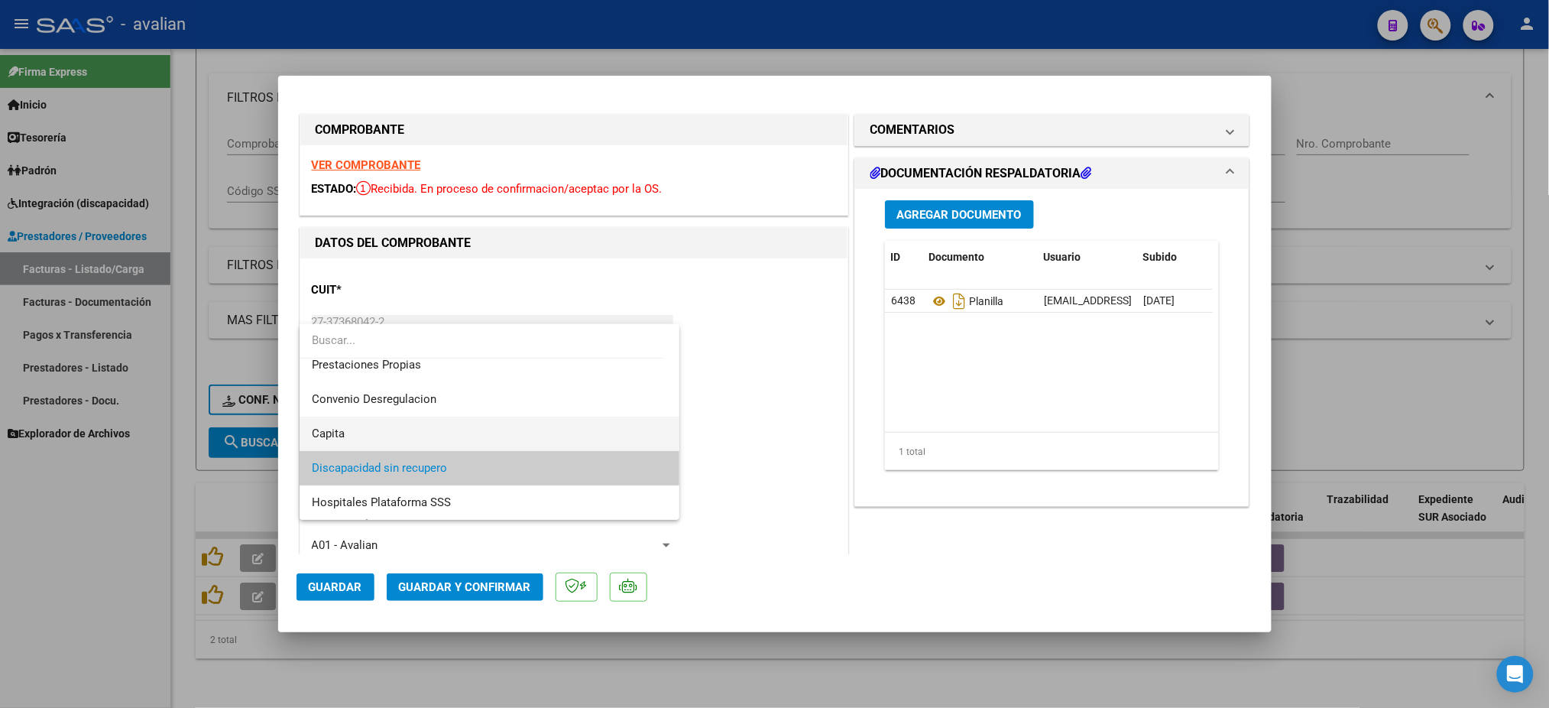
scroll to position [46, 0]
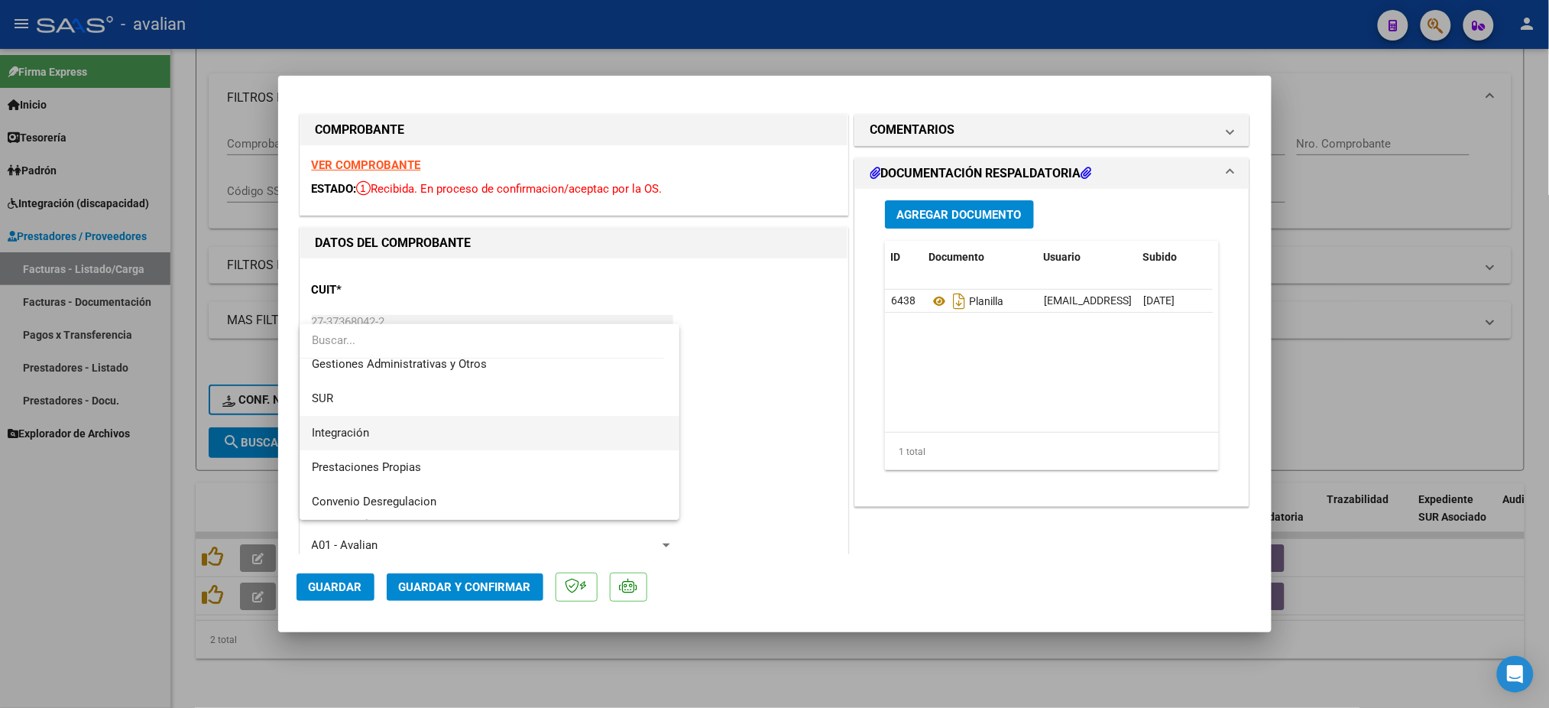
click at [371, 422] on span "Integración" at bounding box center [489, 433] width 355 height 34
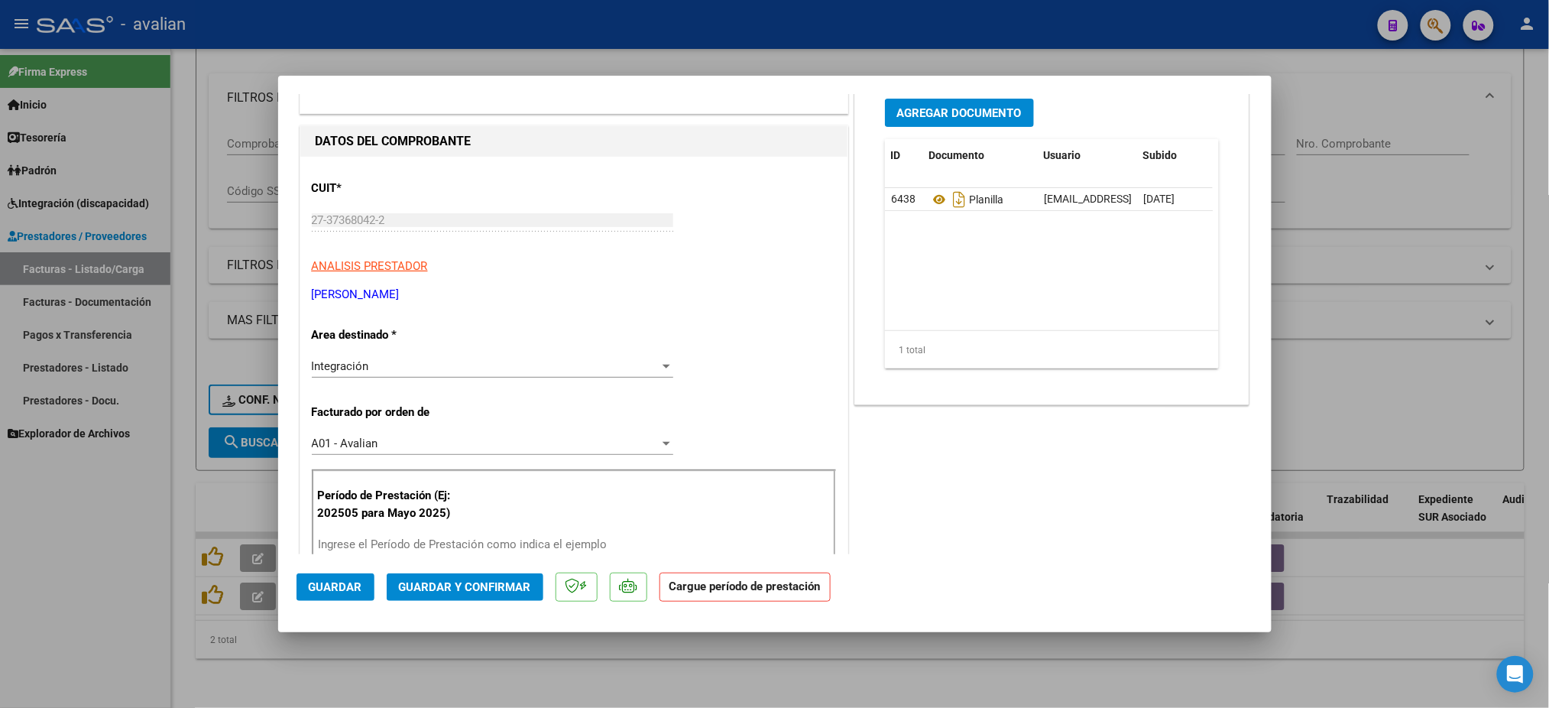
scroll to position [203, 0]
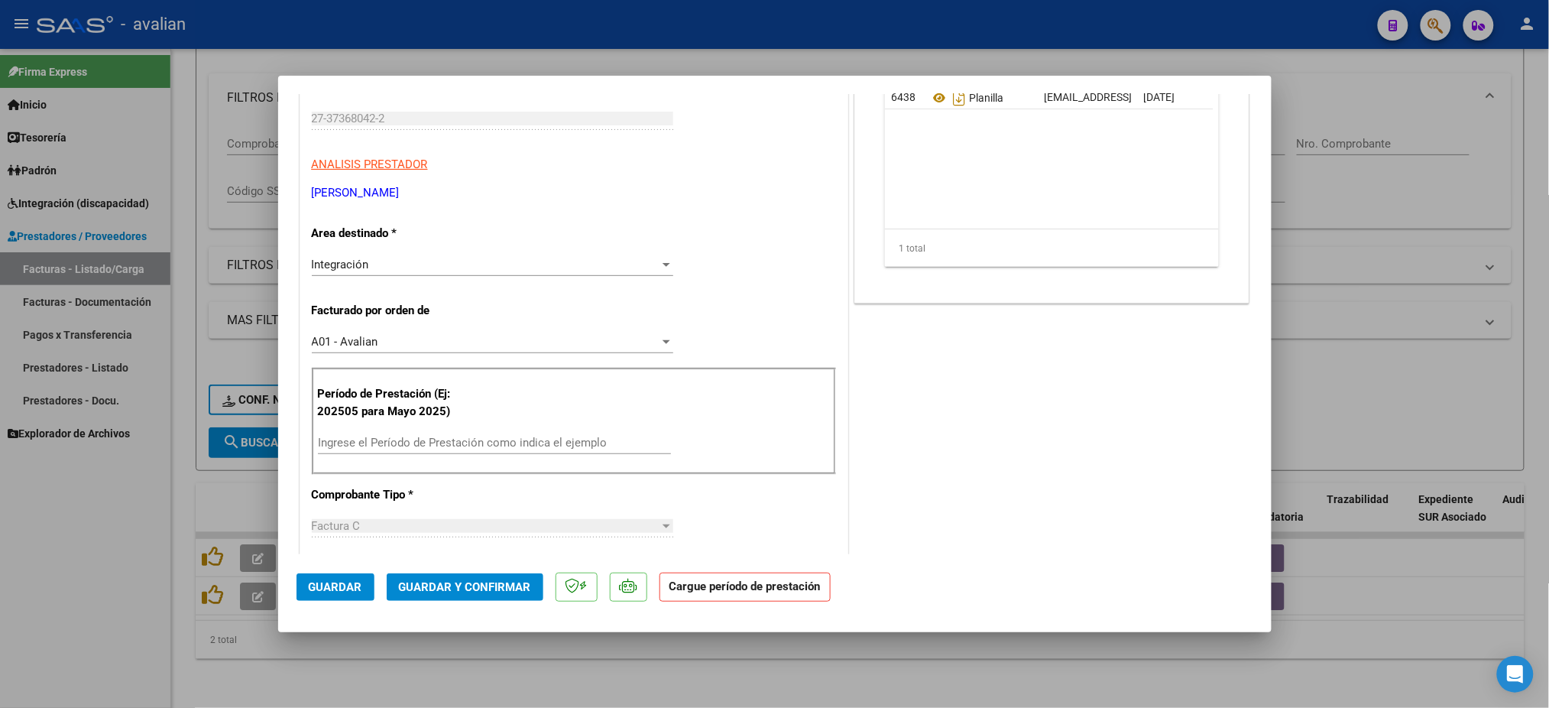
click at [440, 443] on input "Ingrese el Período de Prestación como indica el ejemplo" at bounding box center [494, 443] width 353 height 14
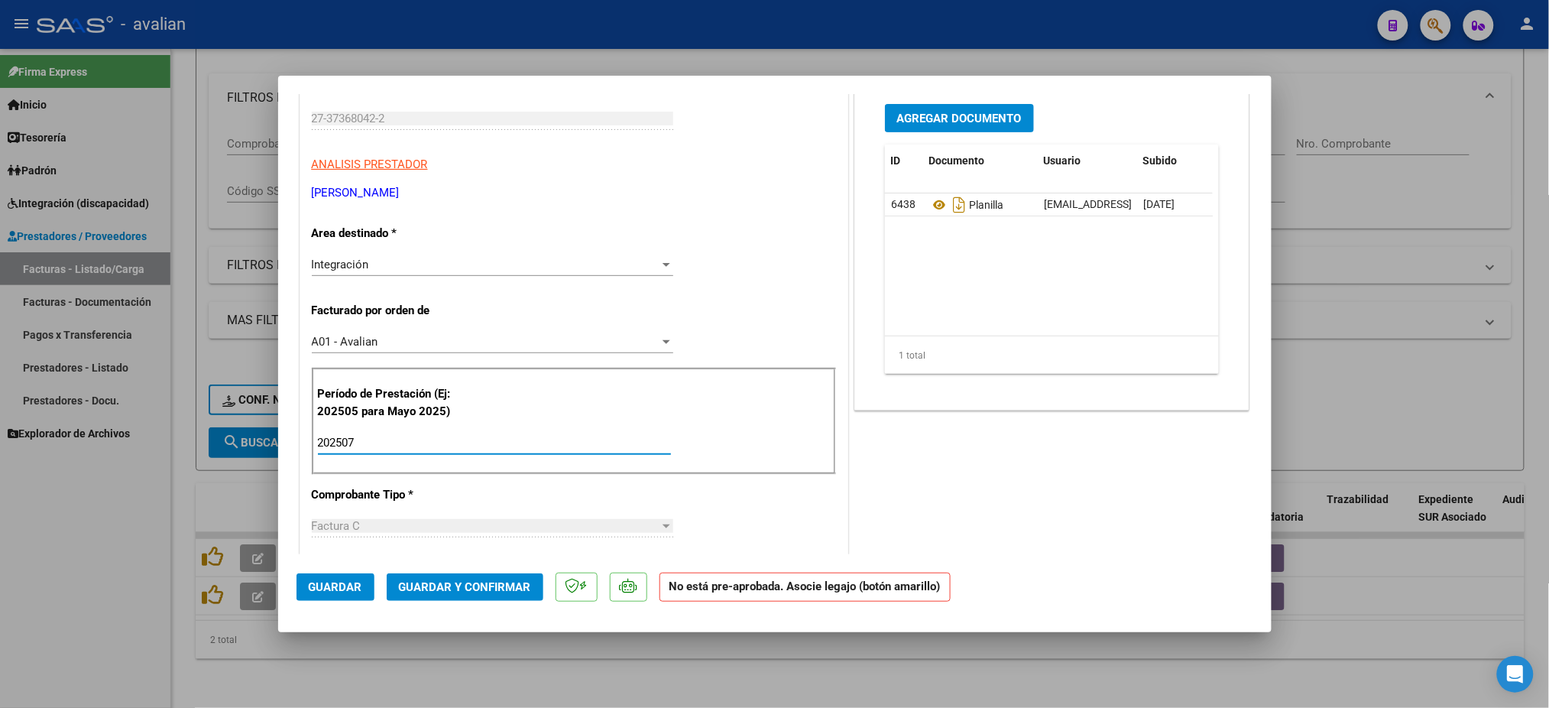
type input "202507"
click at [329, 587] on span "Guardar" at bounding box center [335, 587] width 53 height 14
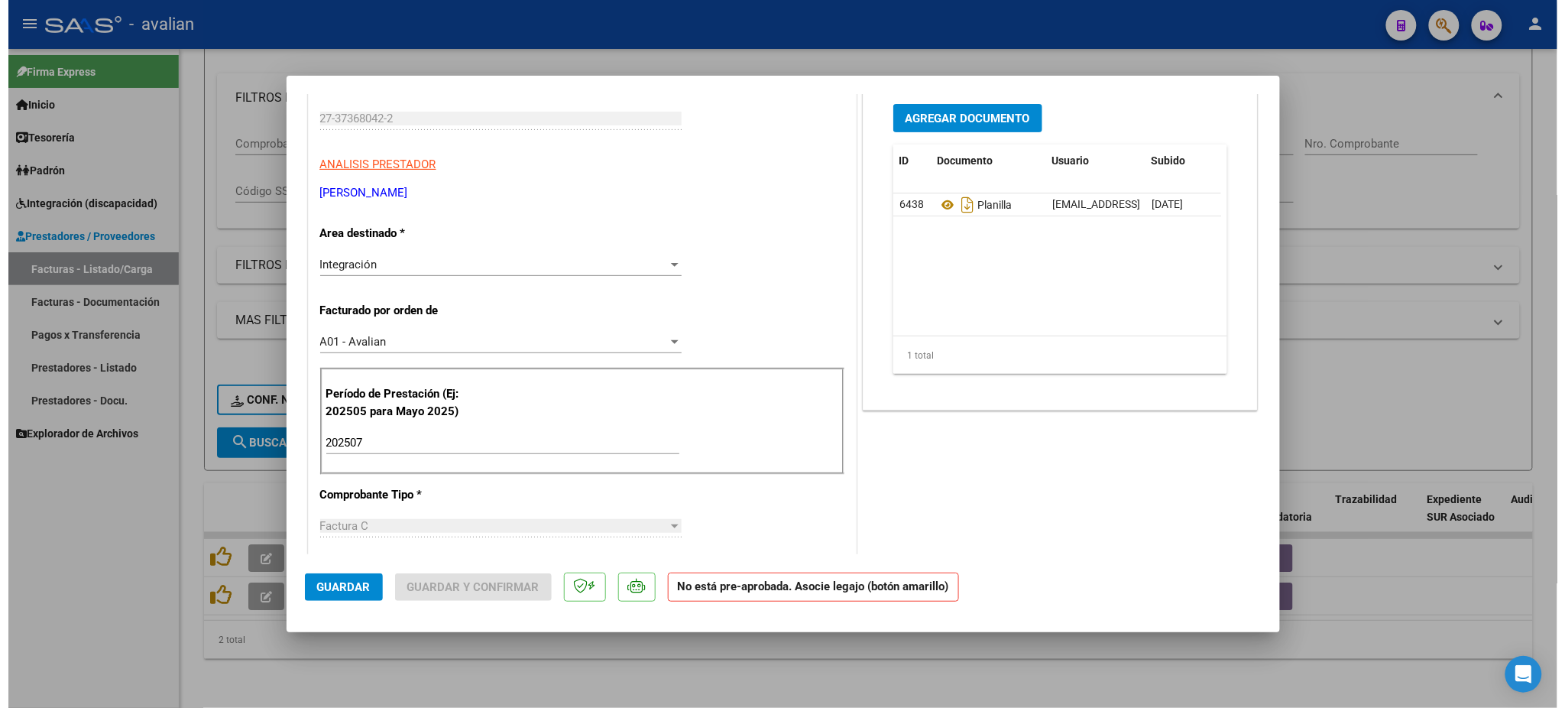
scroll to position [407, 0]
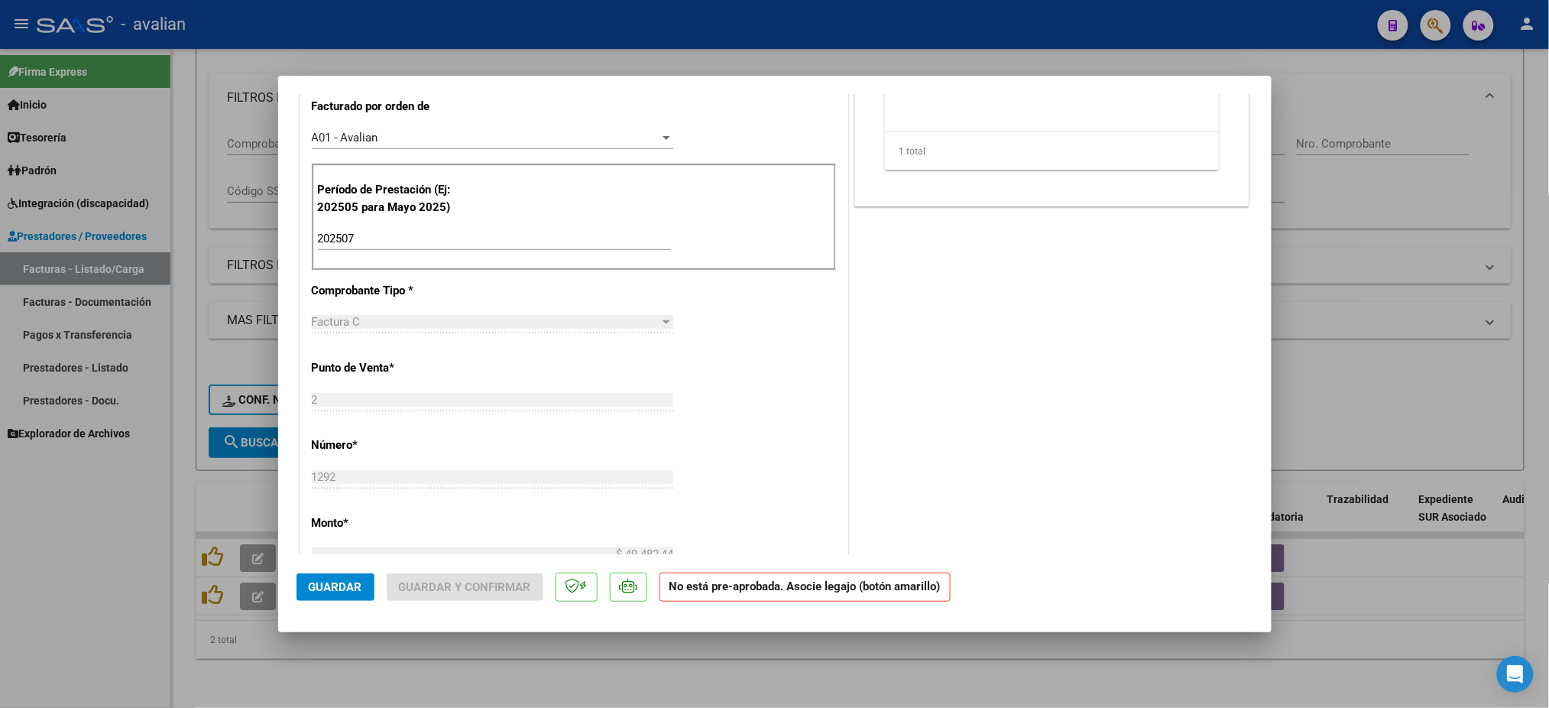
click at [335, 594] on span "Guardar" at bounding box center [335, 587] width 53 height 14
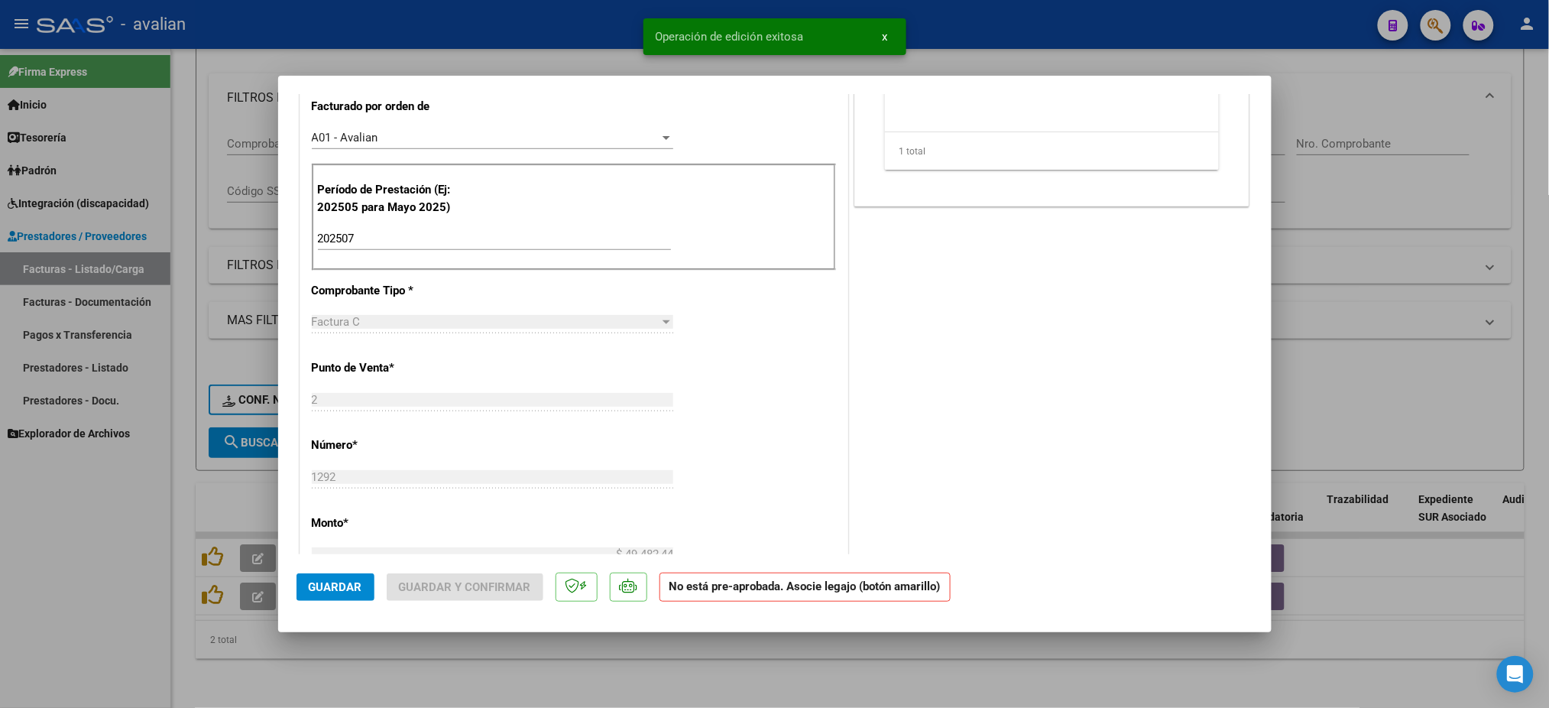
click at [60, 598] on div at bounding box center [774, 354] width 1549 height 708
type input "$ 0,00"
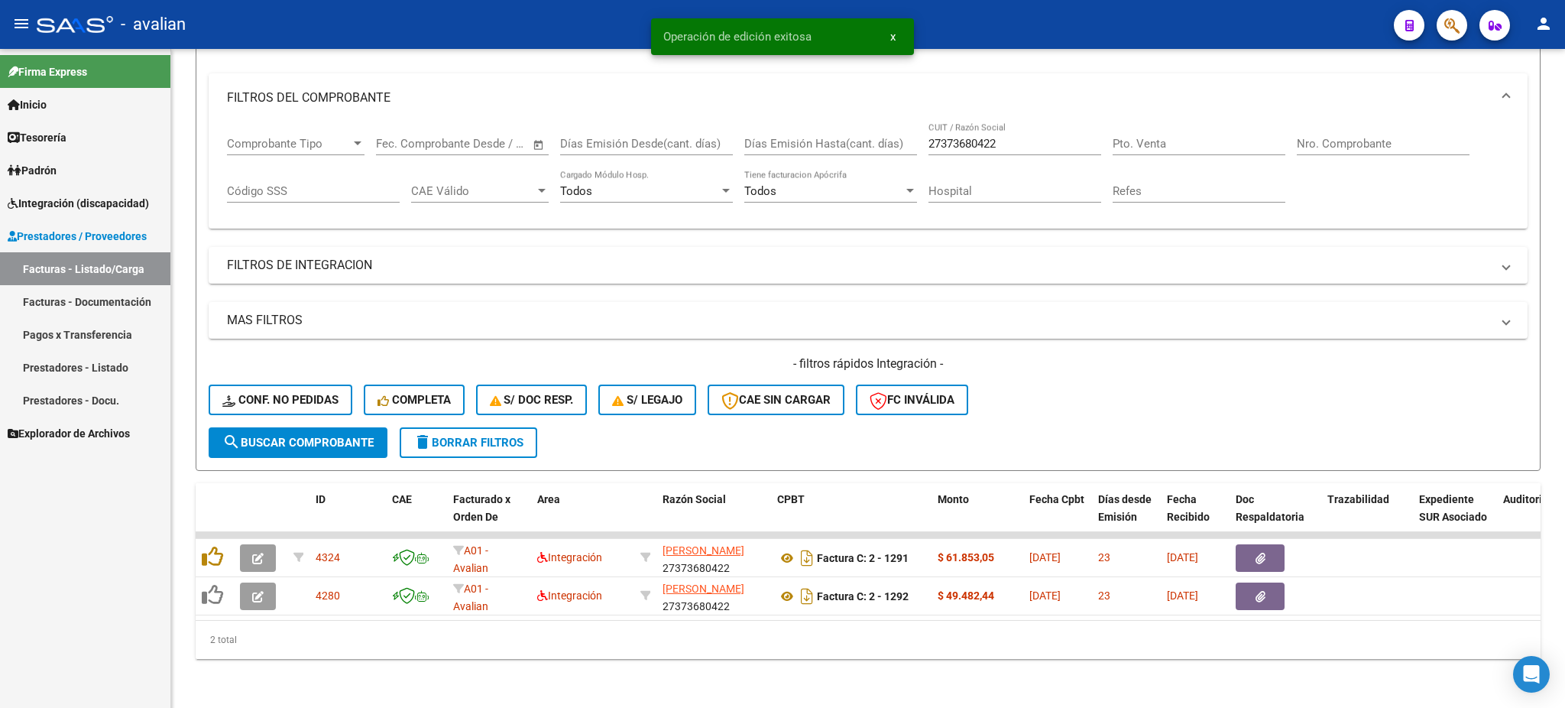
click at [35, 162] on span "Padrón" at bounding box center [32, 170] width 49 height 17
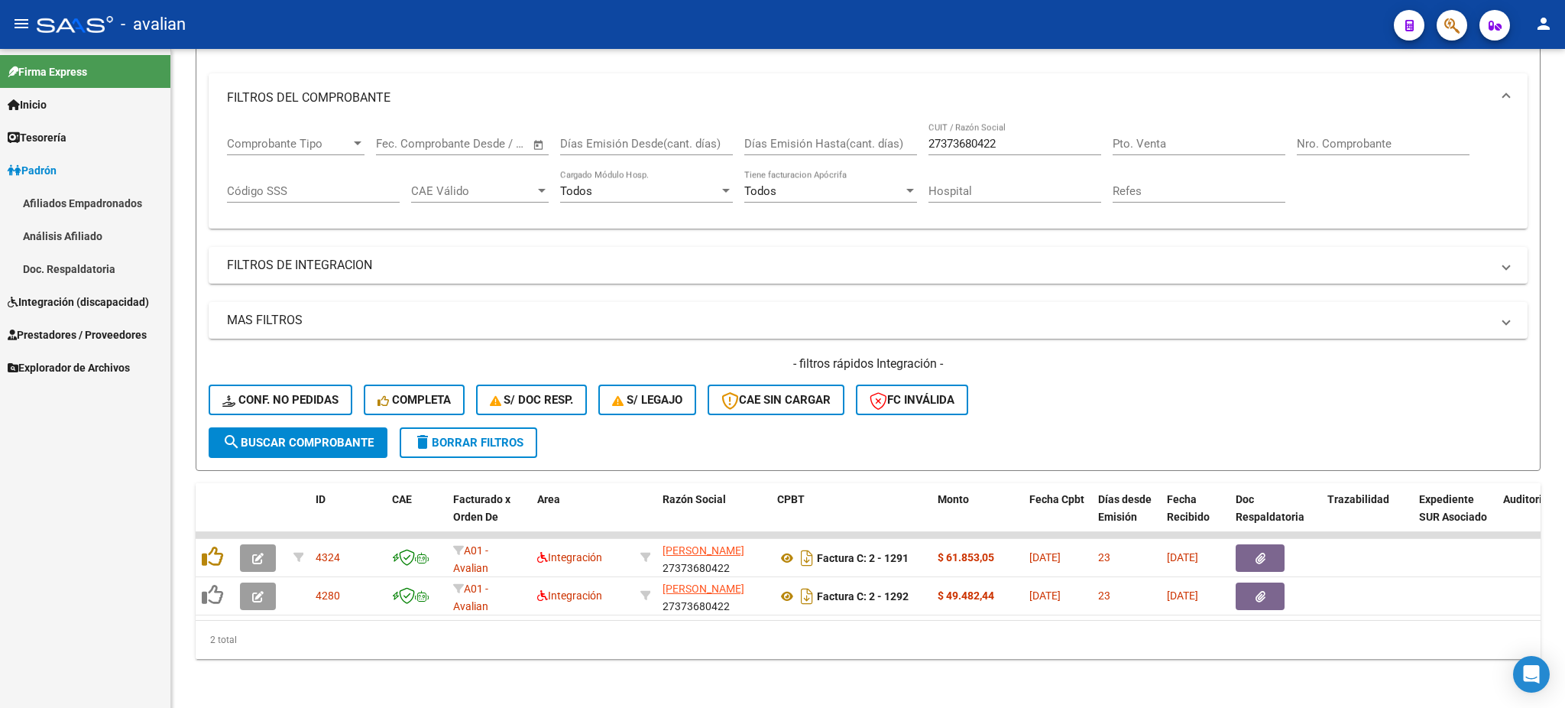
click at [0, 549] on div "Firma Express Inicio Instructivos Contacto OS Tesorería Extractos Procesados (c…" at bounding box center [85, 378] width 170 height 659
